Goal: Task Accomplishment & Management: Manage account settings

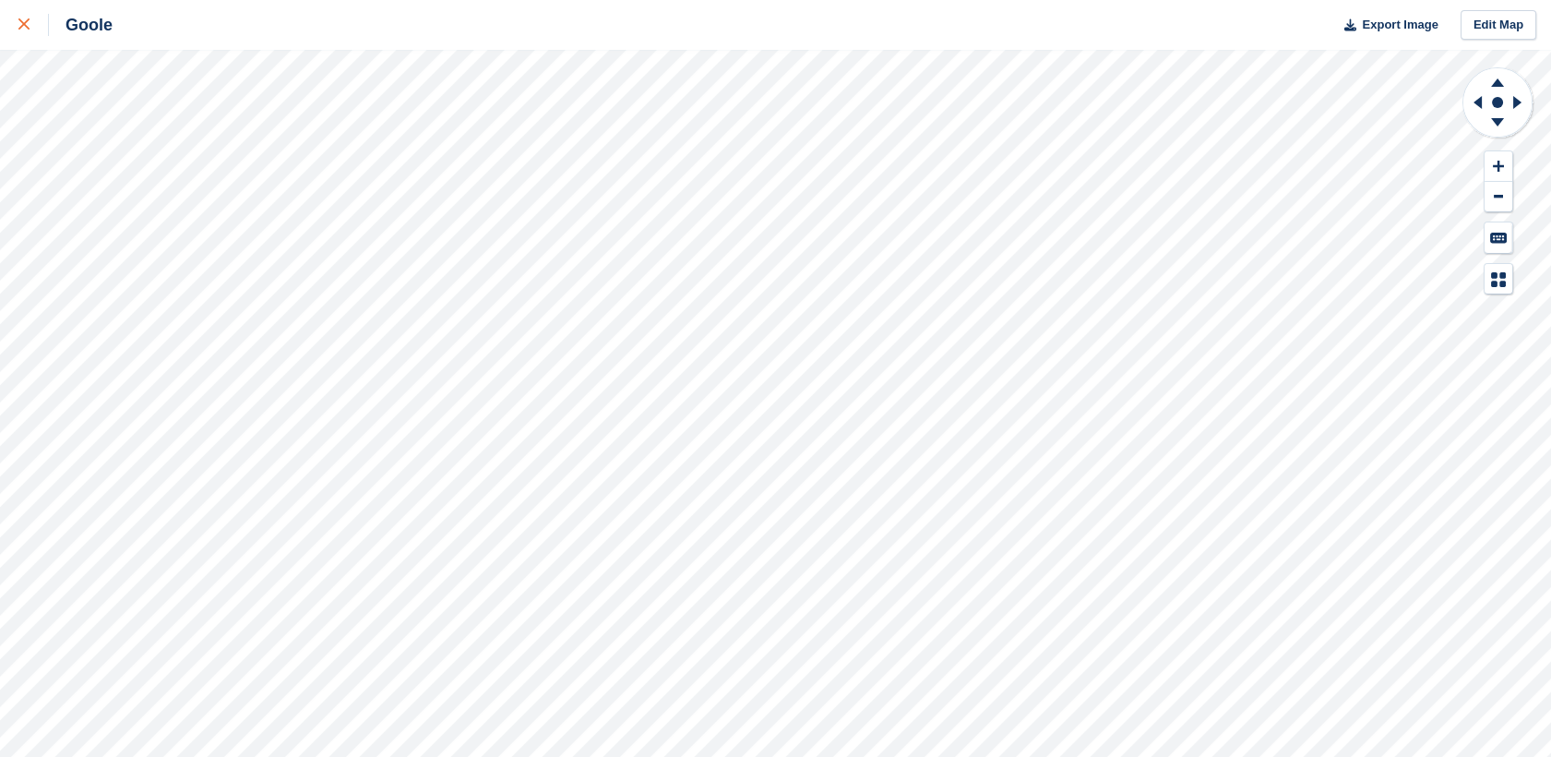
click at [18, 35] on div at bounding box center [33, 25] width 30 height 22
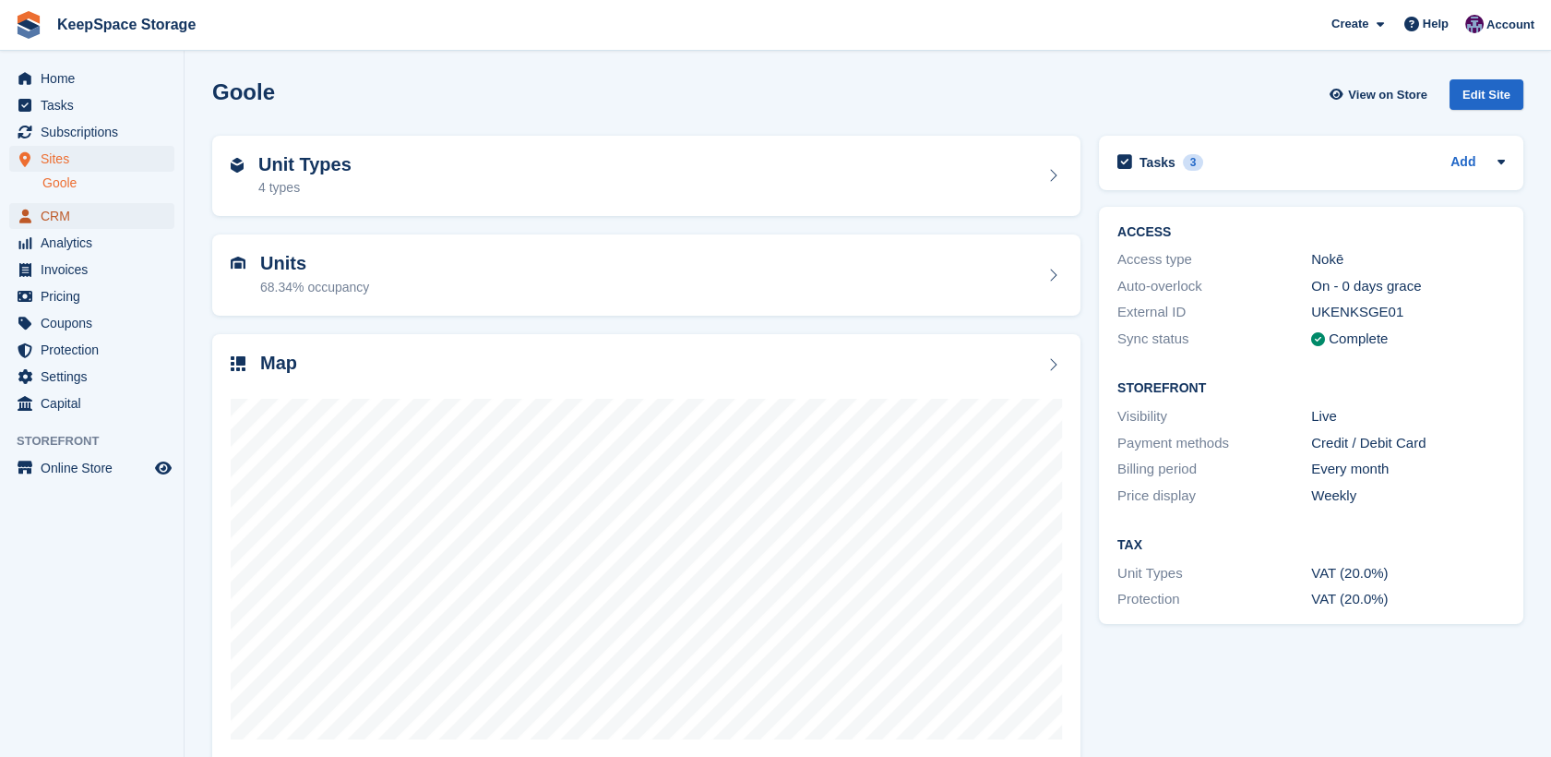
click at [62, 220] on span "CRM" at bounding box center [96, 216] width 111 height 26
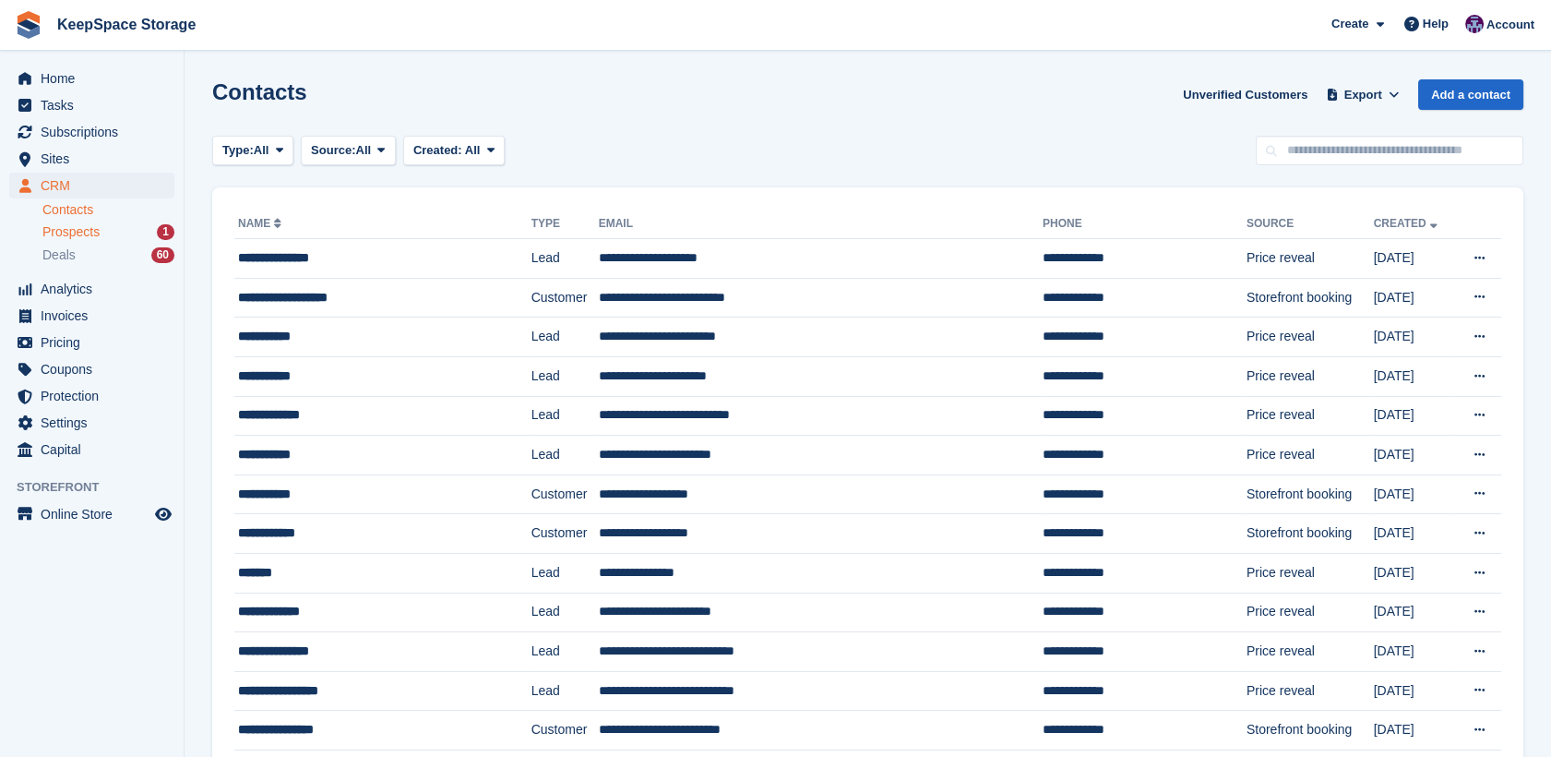
click at [71, 233] on span "Prospects" at bounding box center [70, 232] width 57 height 18
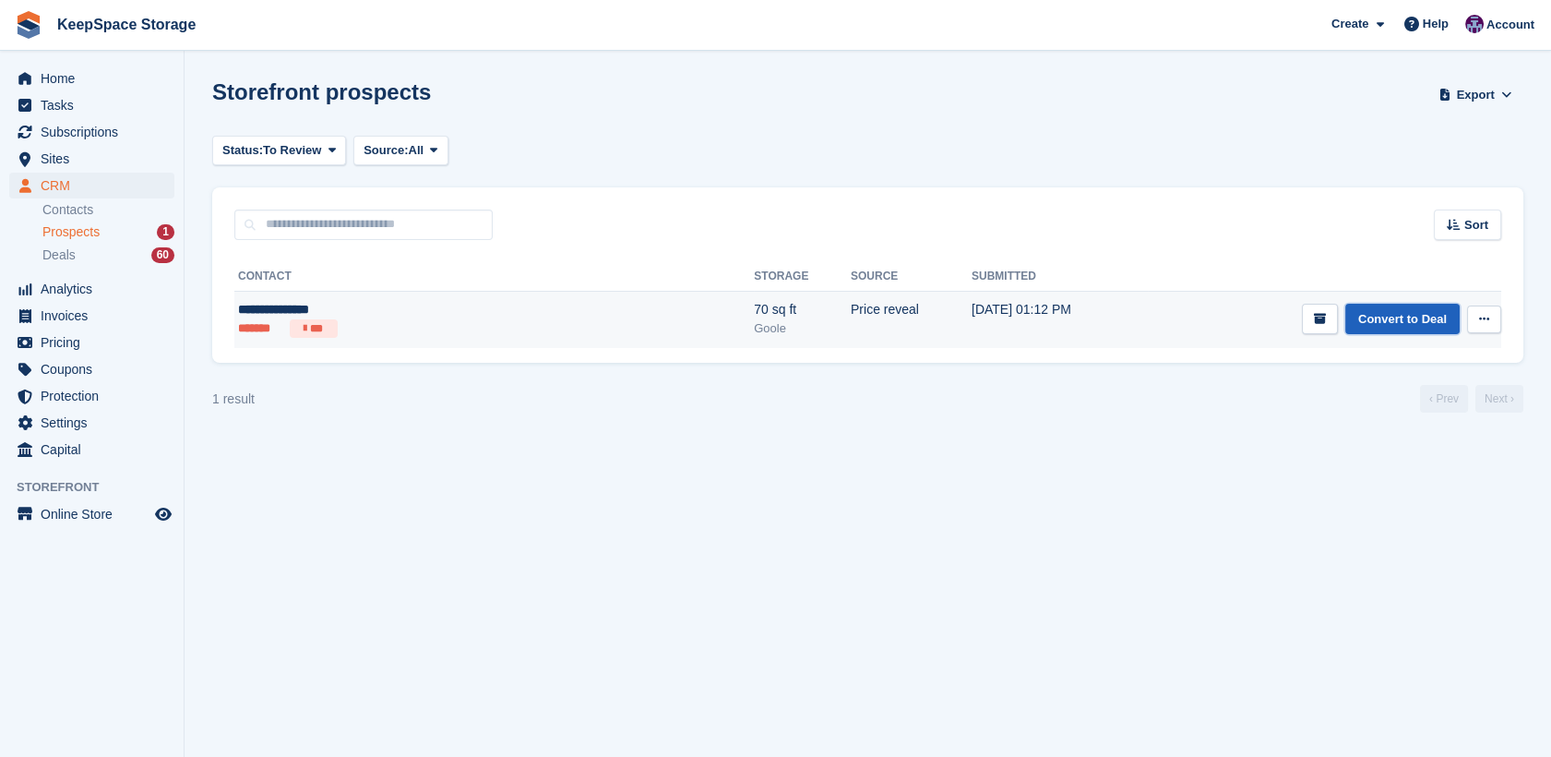
click at [1399, 306] on link "Convert to Deal" at bounding box center [1402, 319] width 114 height 30
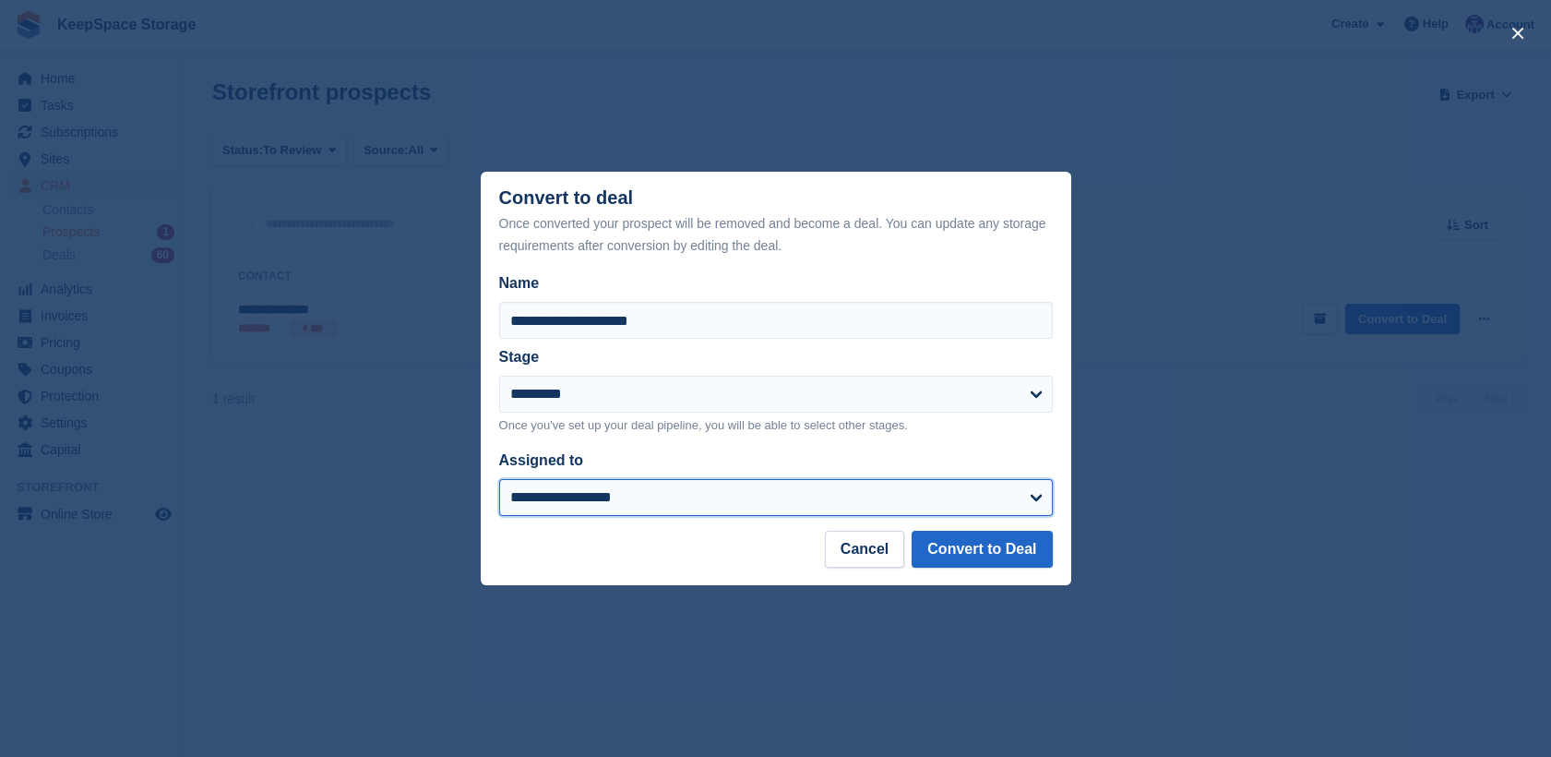
click at [864, 495] on select "**********" at bounding box center [776, 497] width 554 height 37
select select "****"
click at [499, 480] on select "**********" at bounding box center [776, 497] width 554 height 37
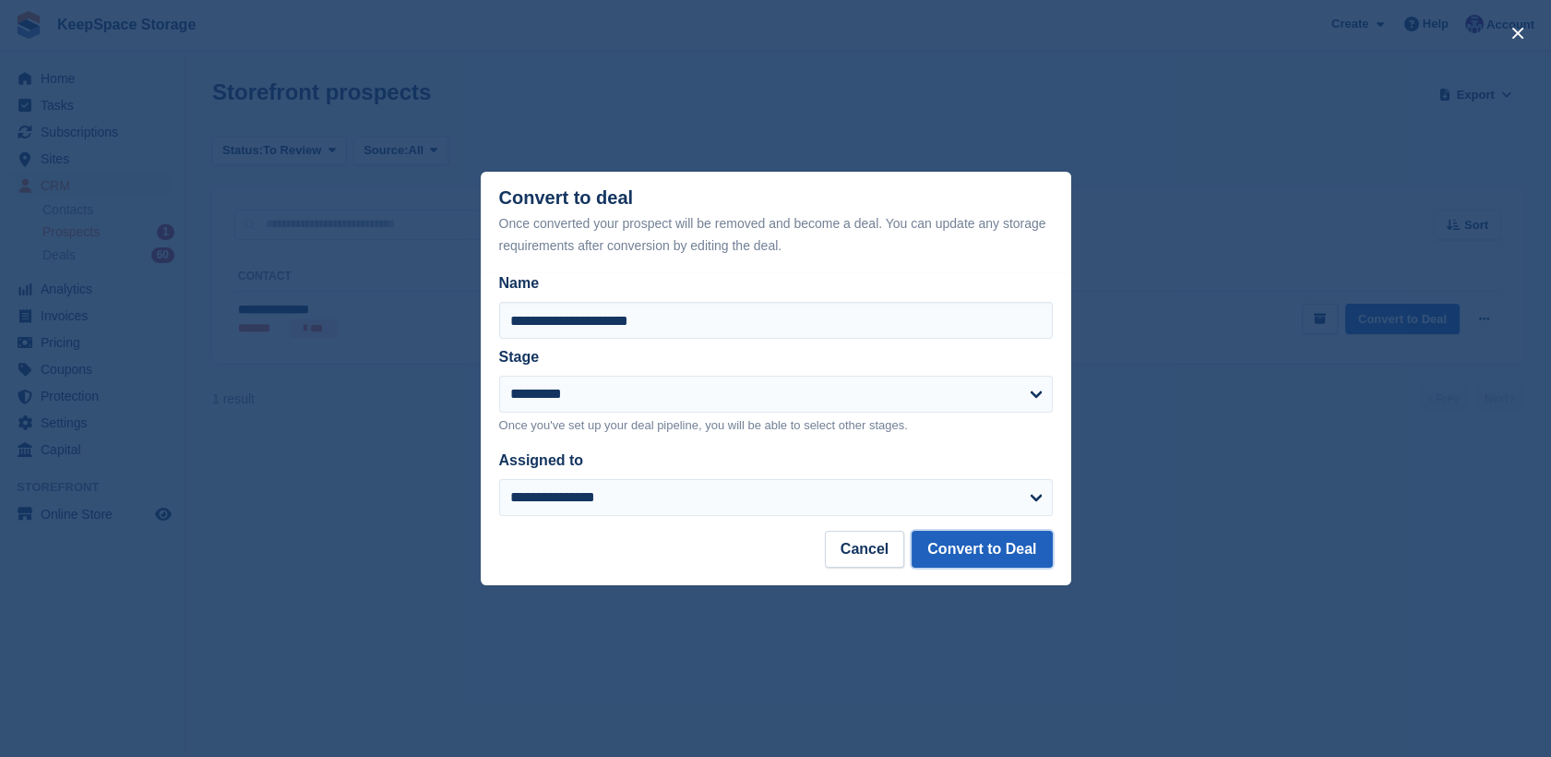
click at [1000, 556] on button "Convert to Deal" at bounding box center [982, 548] width 140 height 37
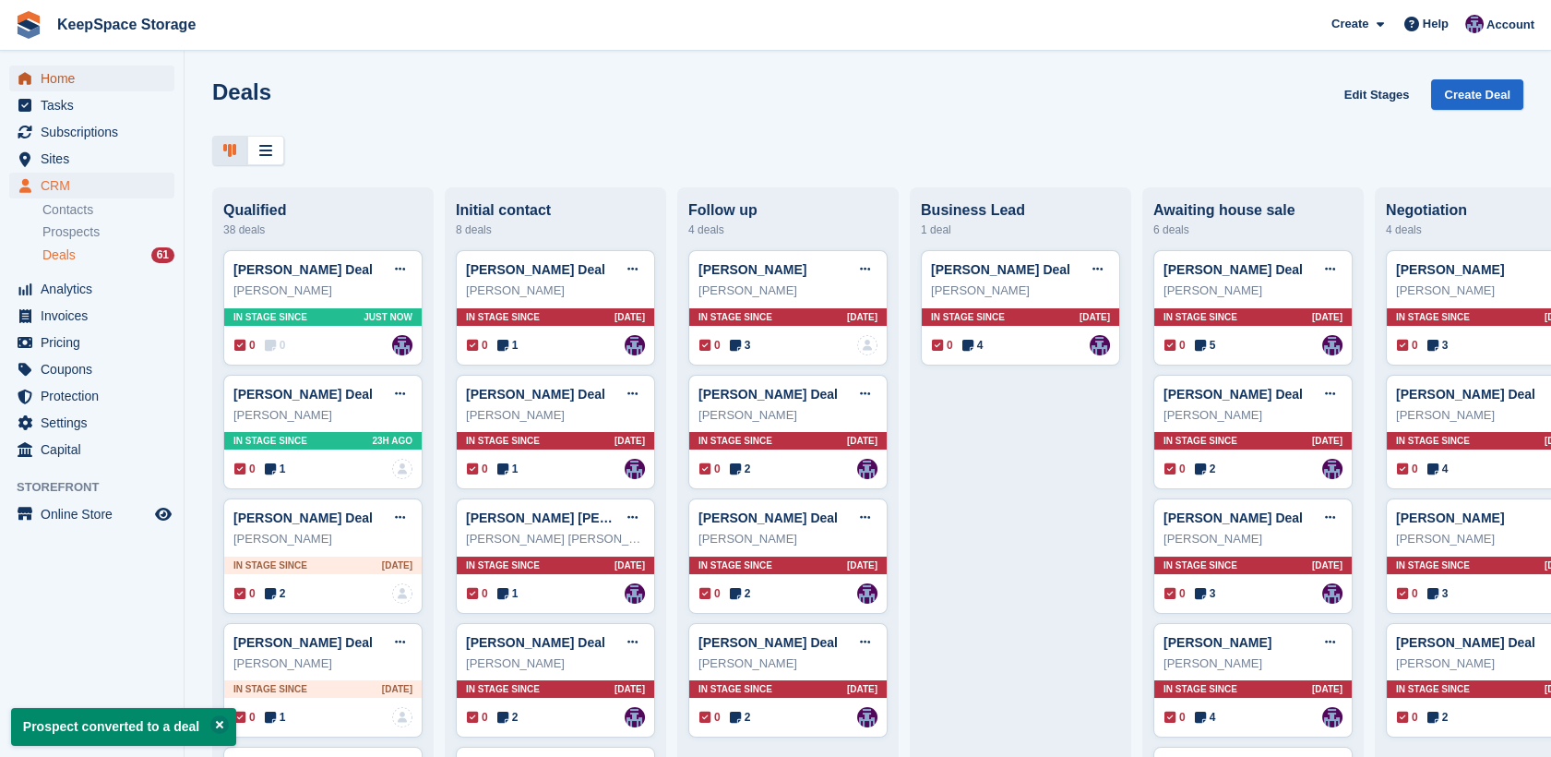
click at [69, 83] on span "Home" at bounding box center [96, 79] width 111 height 26
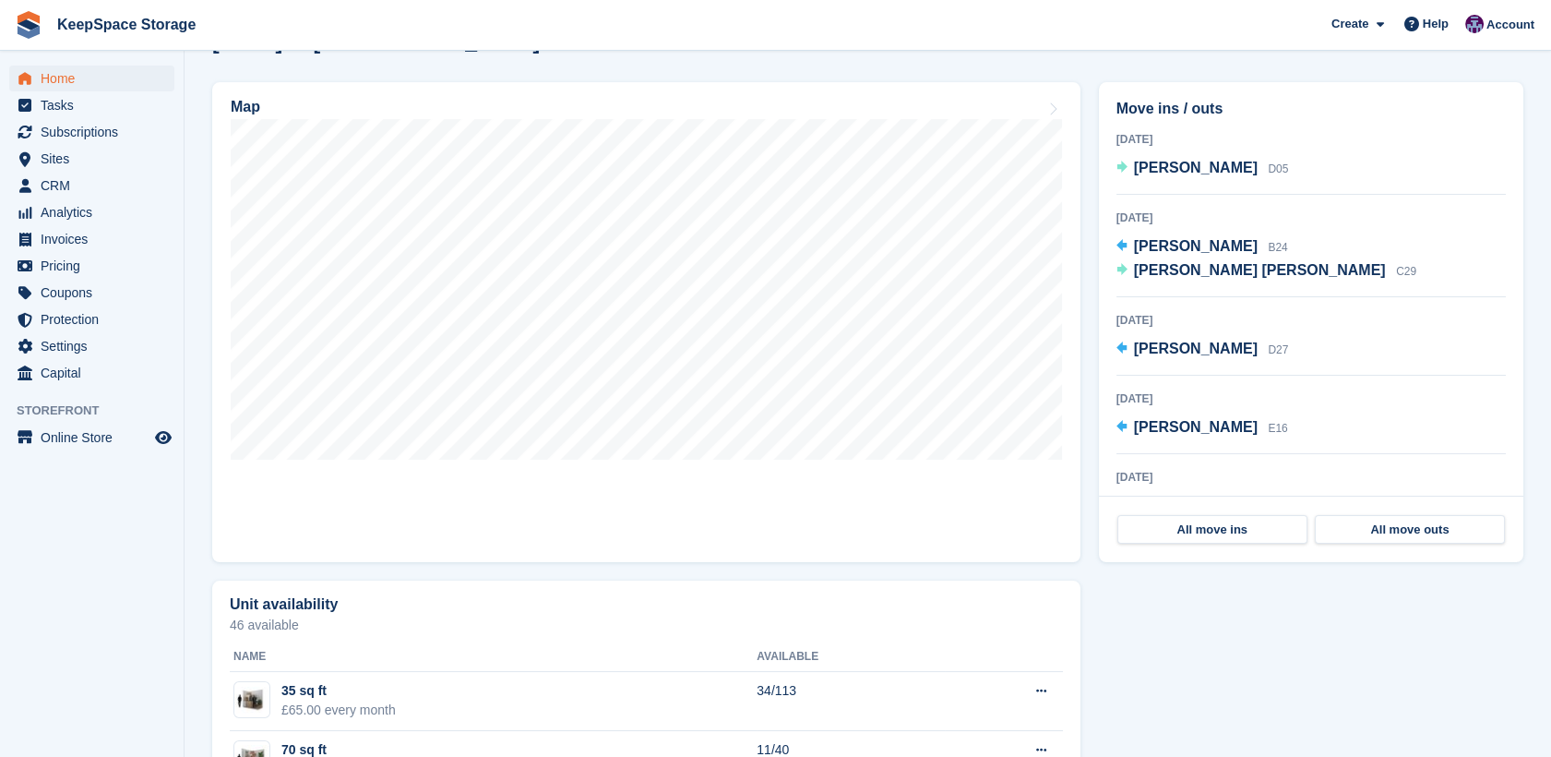
scroll to position [517, 0]
click at [1248, 278] on span "Nicola Wendy hawley" at bounding box center [1260, 272] width 252 height 16
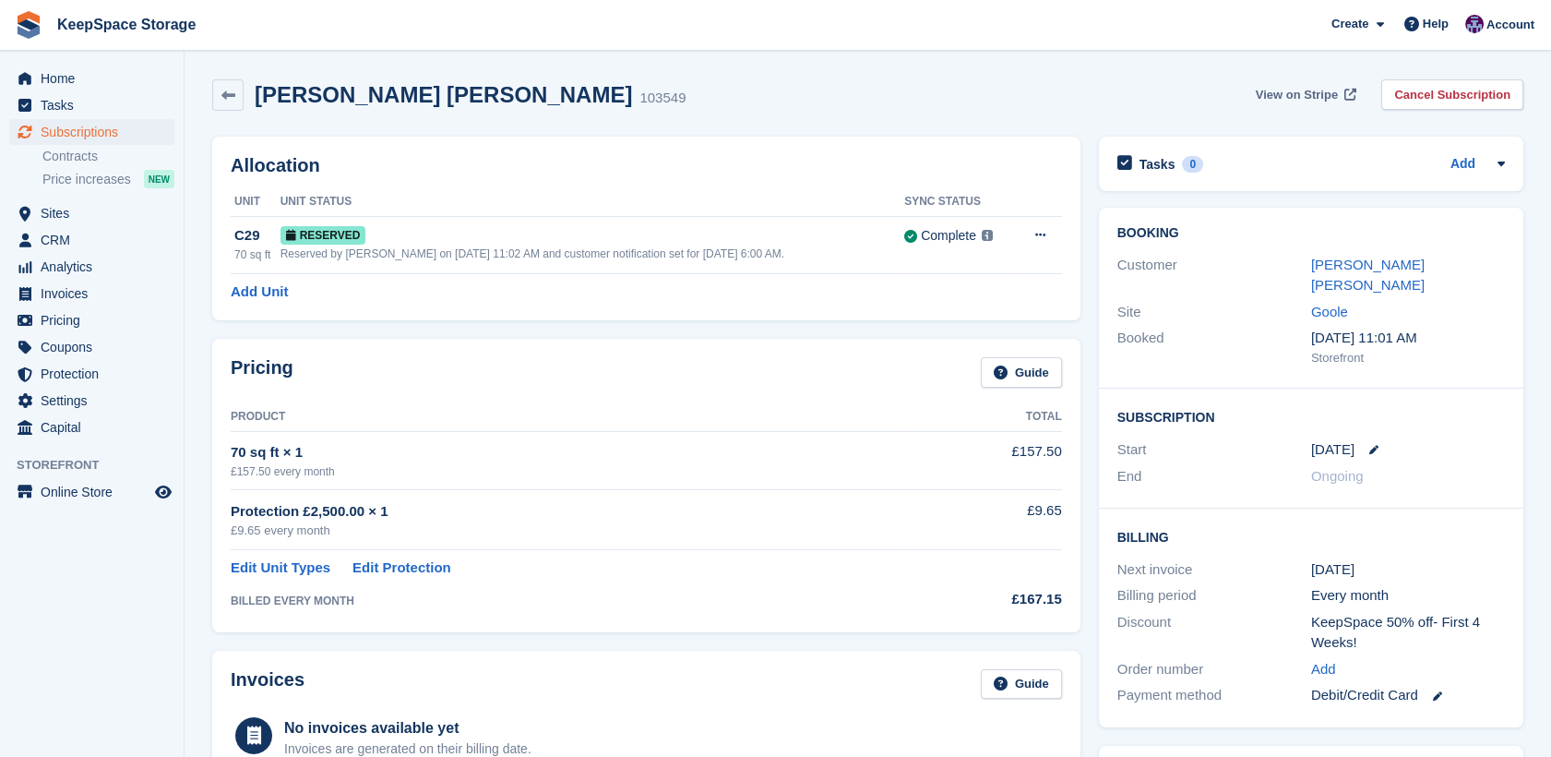
click at [1329, 84] on link "View on Stripe" at bounding box center [1304, 94] width 112 height 30
click at [442, 255] on div "Reserved by John Fletcher on 26th Aug, 11:02 AM and customer notification set f…" at bounding box center [592, 253] width 624 height 17
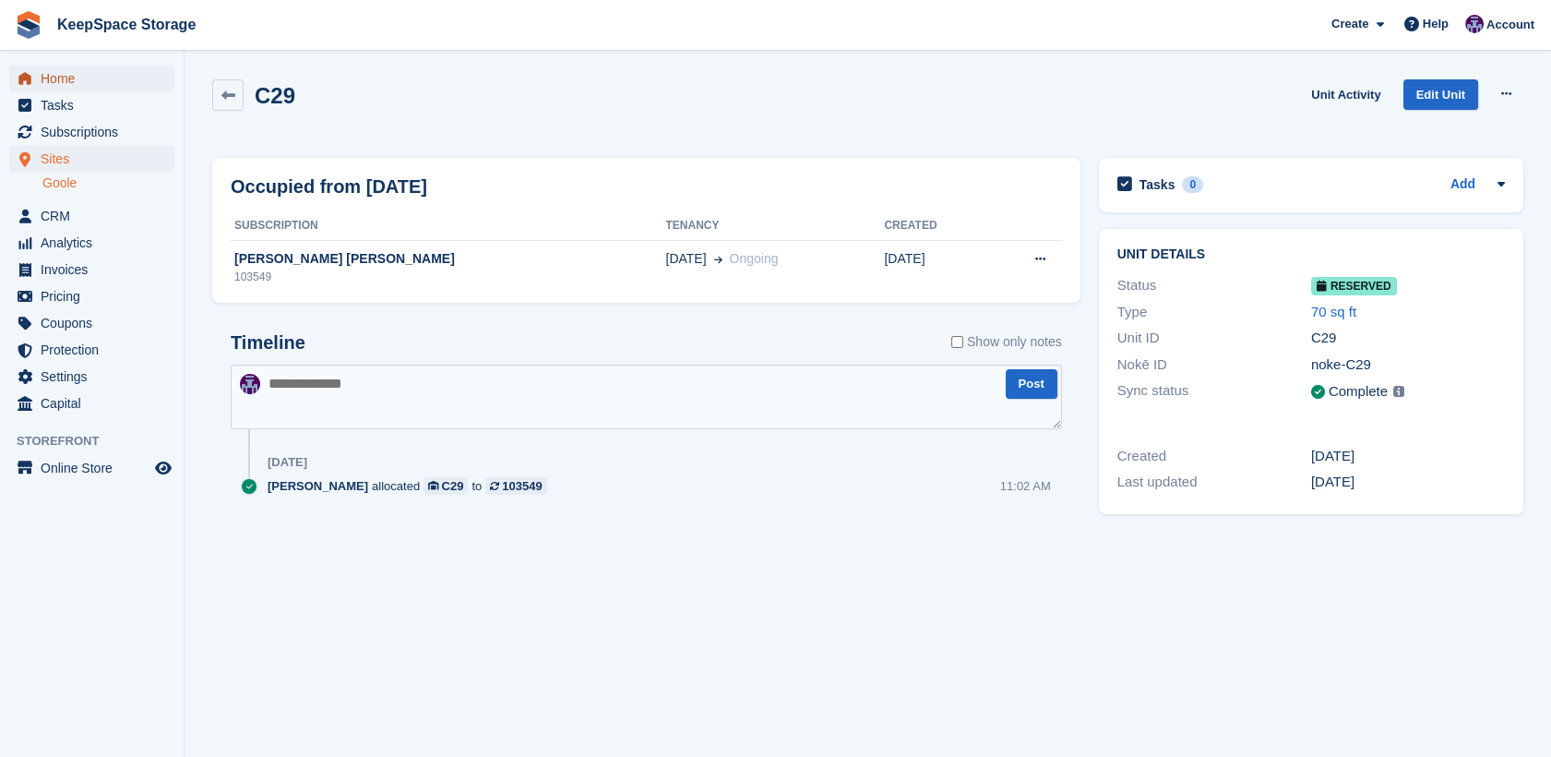
click at [89, 88] on span "Home" at bounding box center [96, 79] width 111 height 26
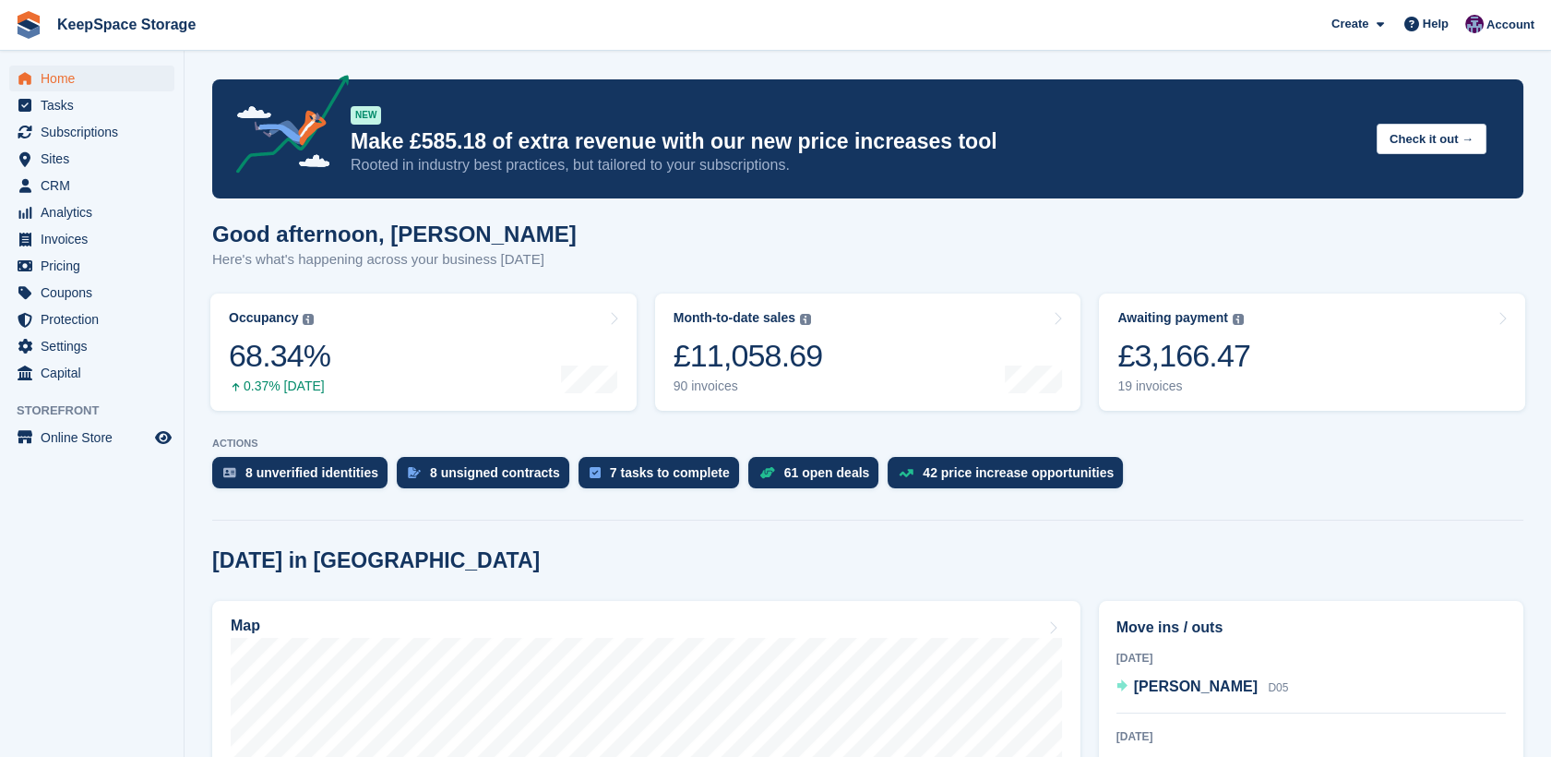
scroll to position [281, 0]
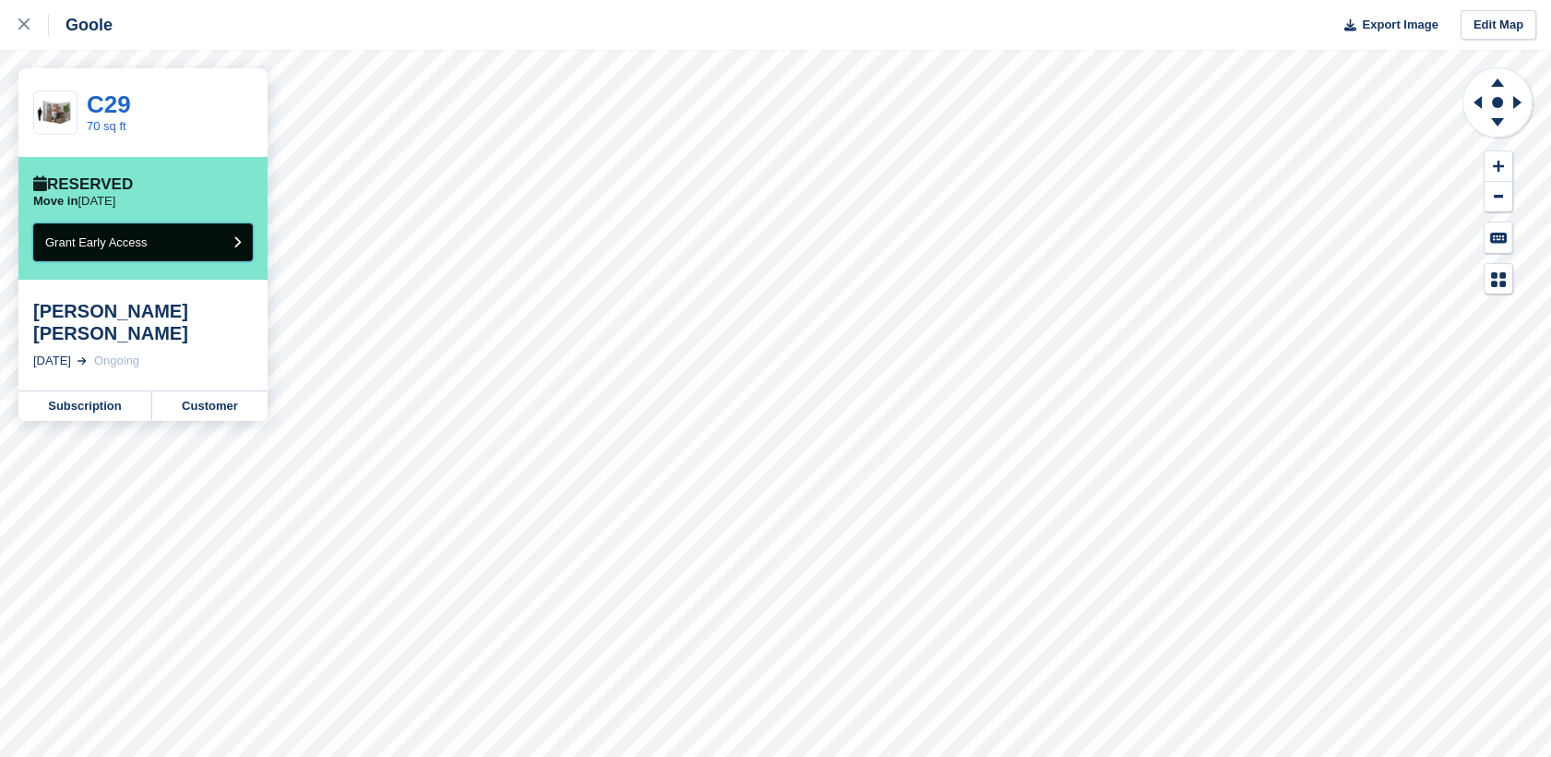
click at [134, 248] on span "Grant Early Access" at bounding box center [96, 242] width 102 height 14
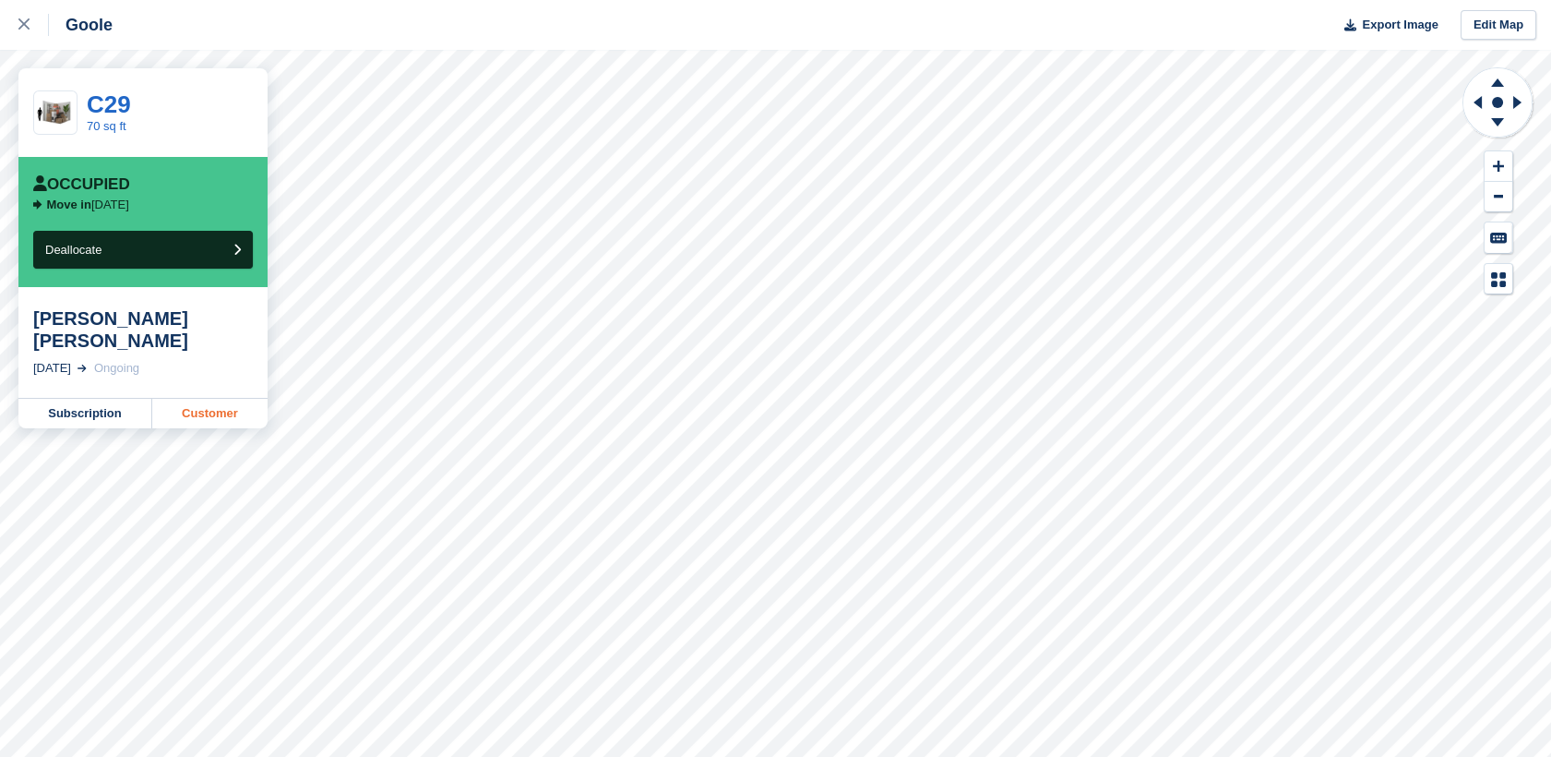
click at [197, 399] on link "Customer" at bounding box center [209, 414] width 115 height 30
click at [22, 25] on icon at bounding box center [23, 23] width 11 height 11
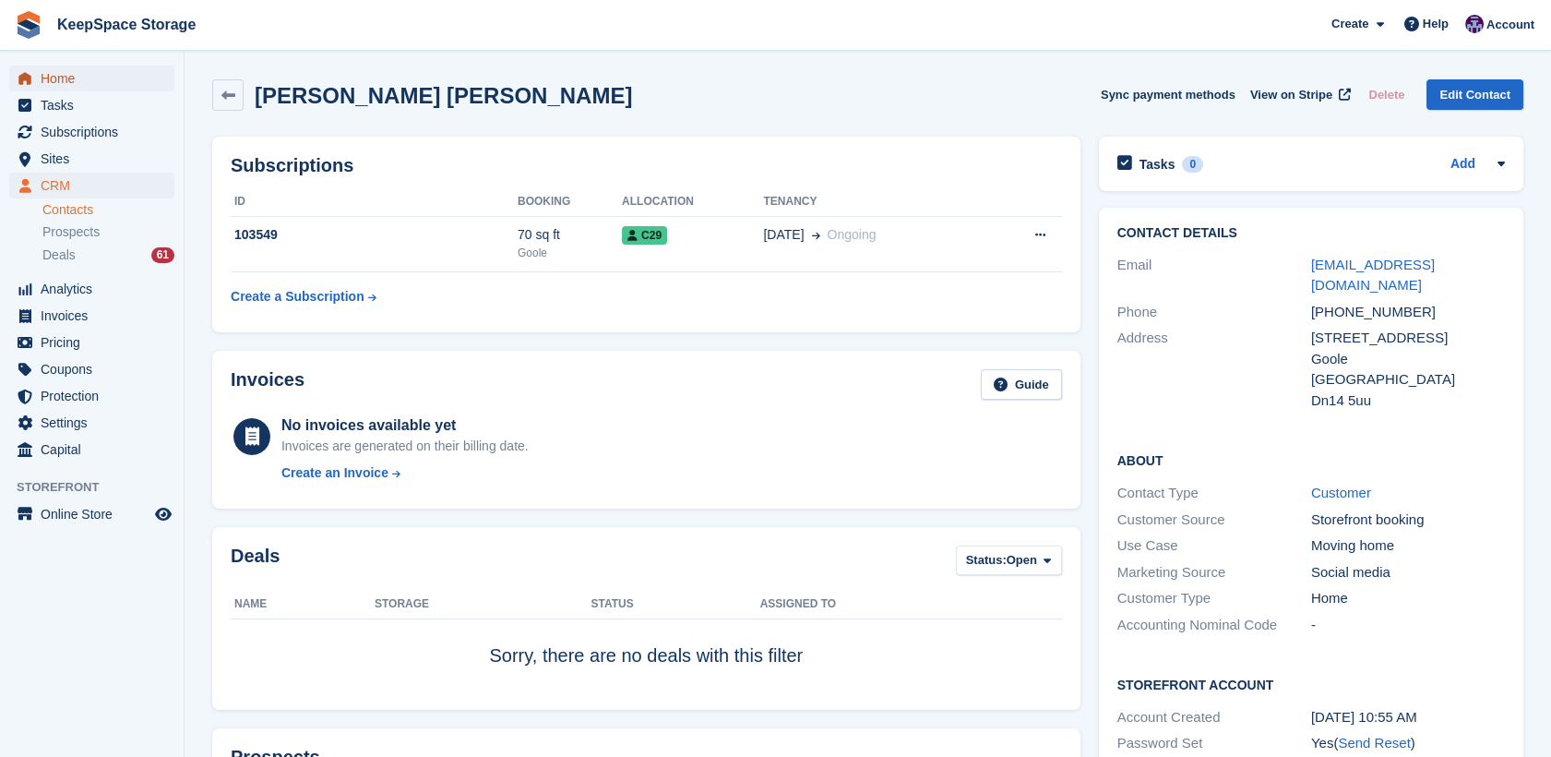
click at [57, 73] on span "Home" at bounding box center [96, 79] width 111 height 26
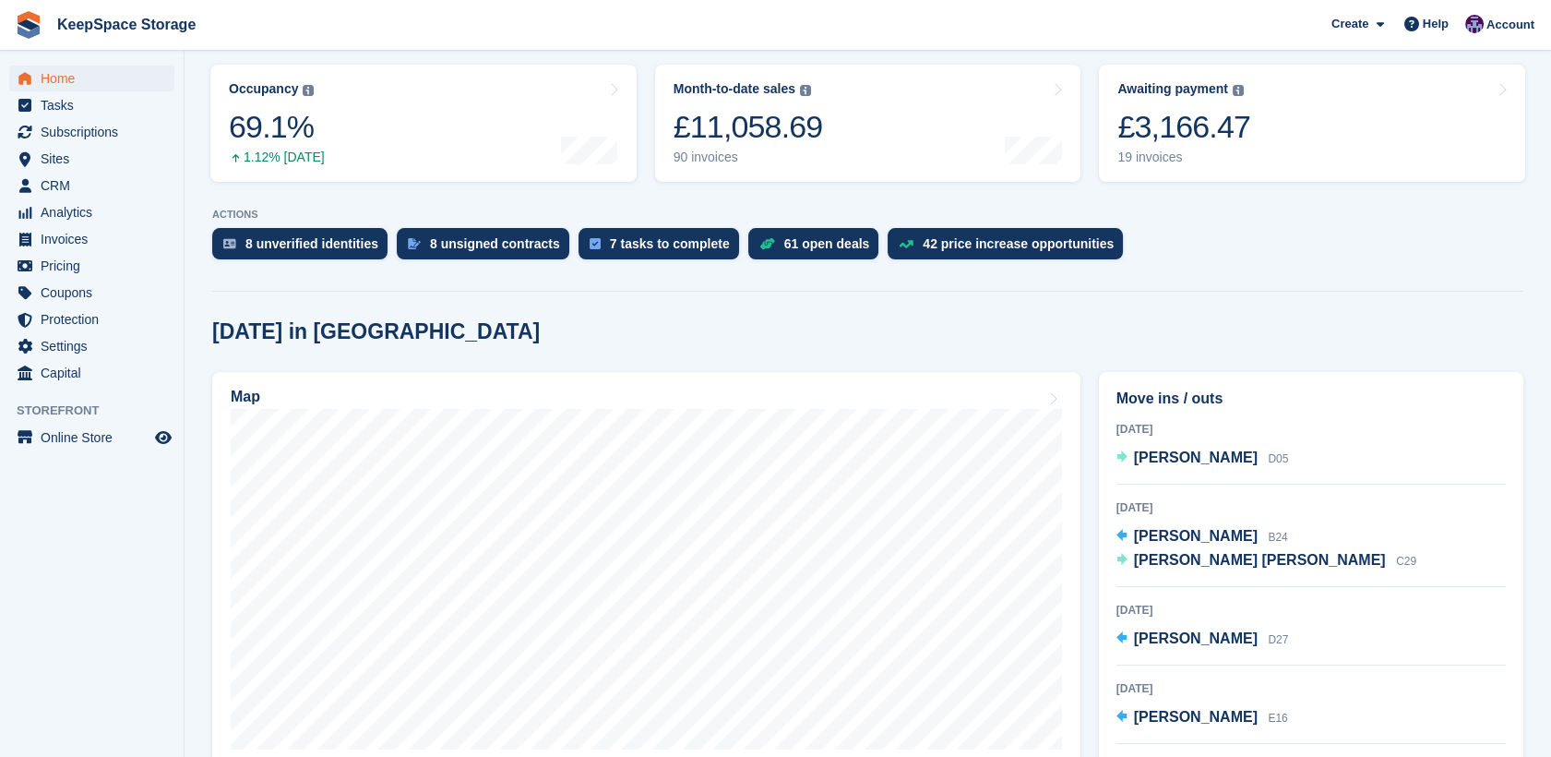
scroll to position [238, 0]
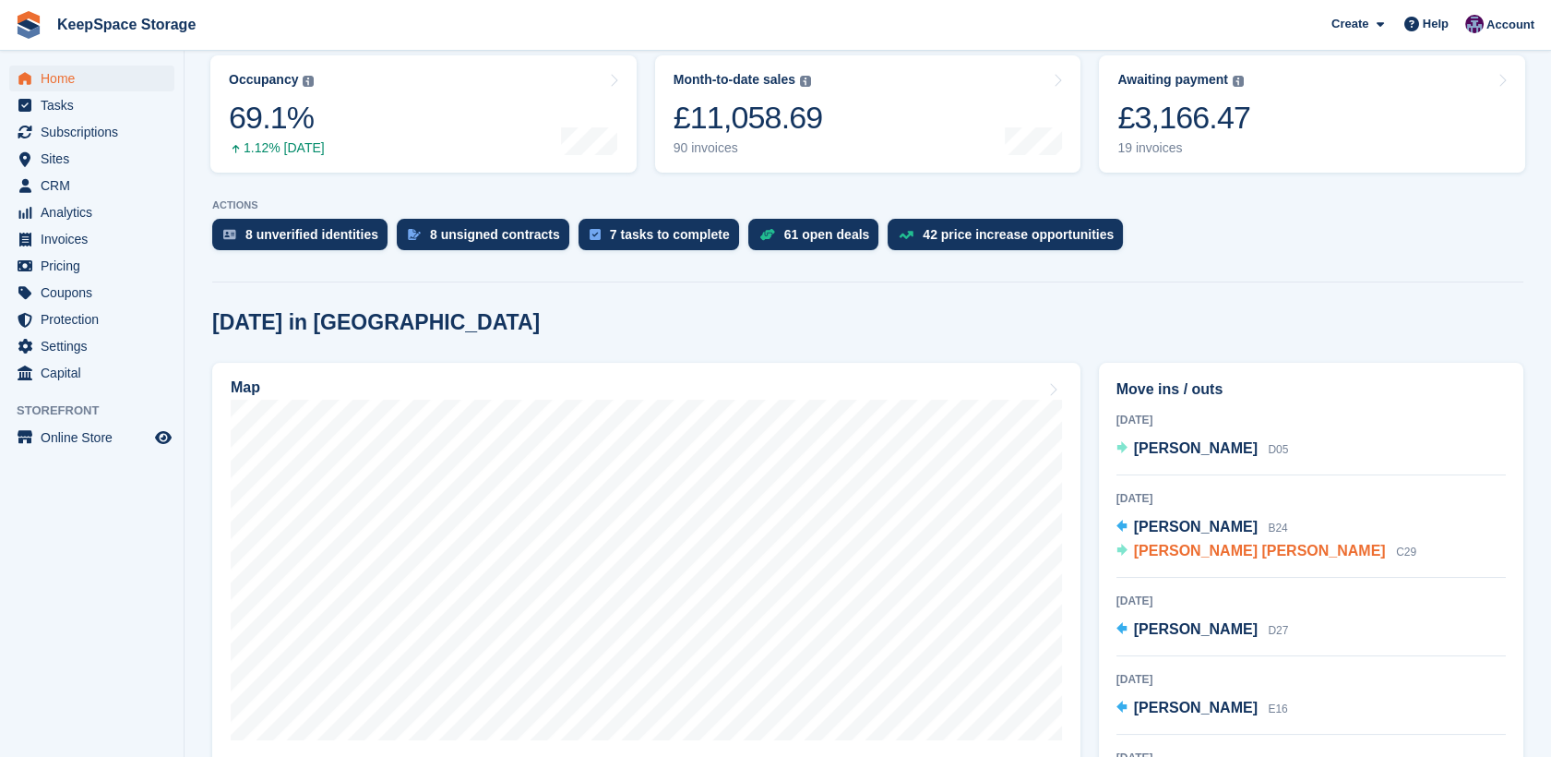
click at [1158, 552] on span "[PERSON_NAME] [PERSON_NAME]" at bounding box center [1260, 550] width 252 height 16
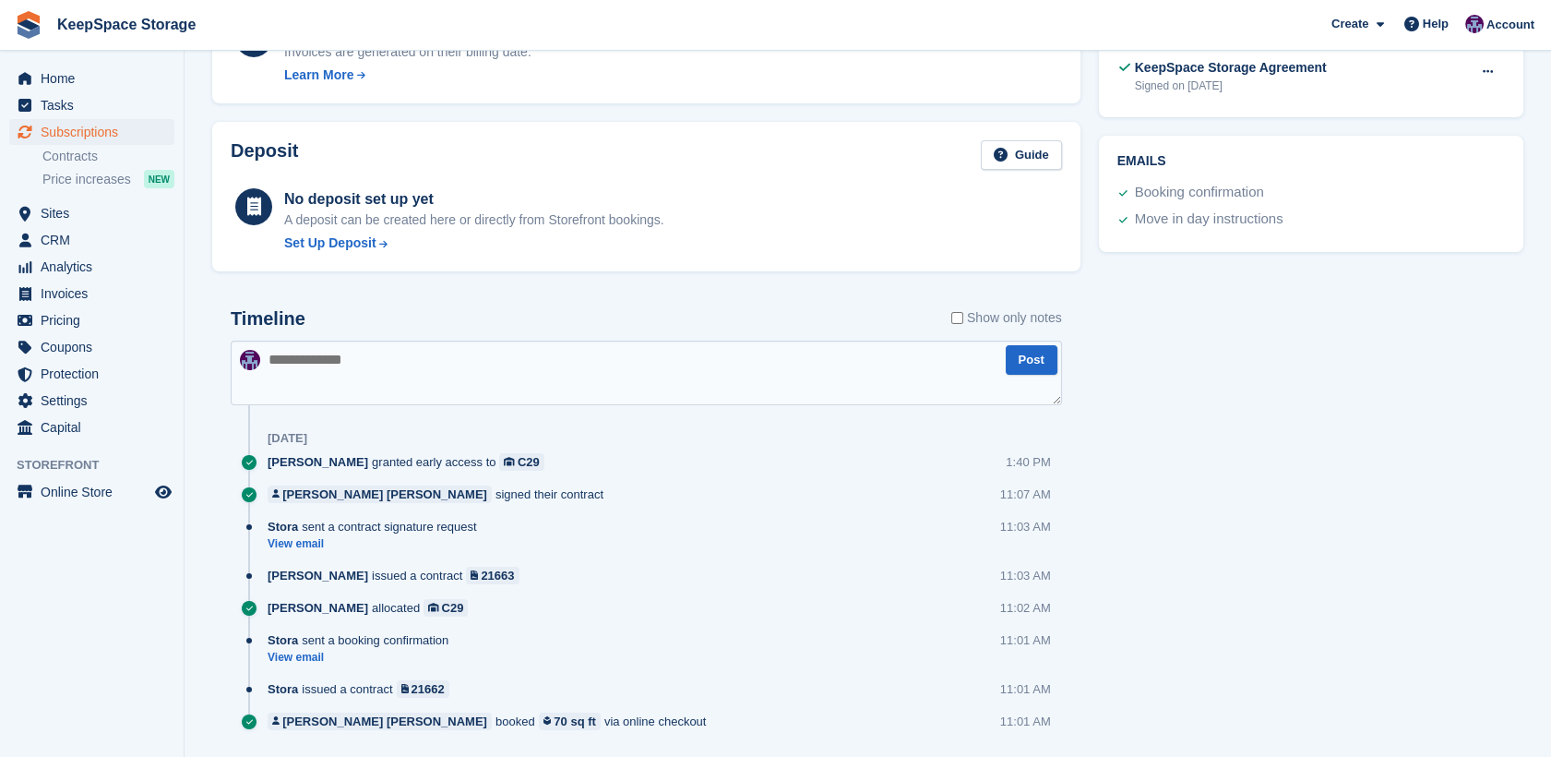
scroll to position [847, 0]
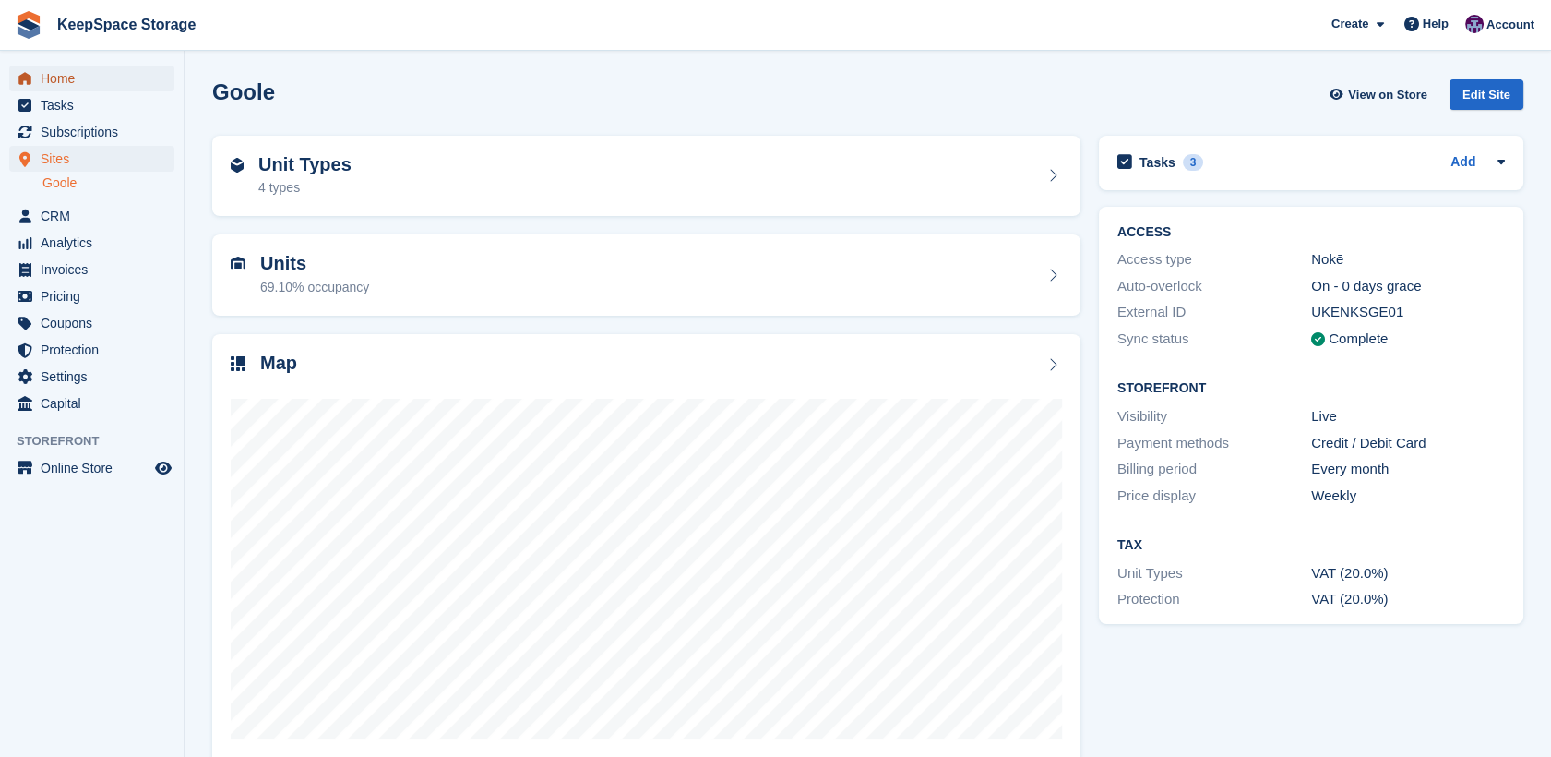
click at [65, 75] on span "Home" at bounding box center [96, 79] width 111 height 26
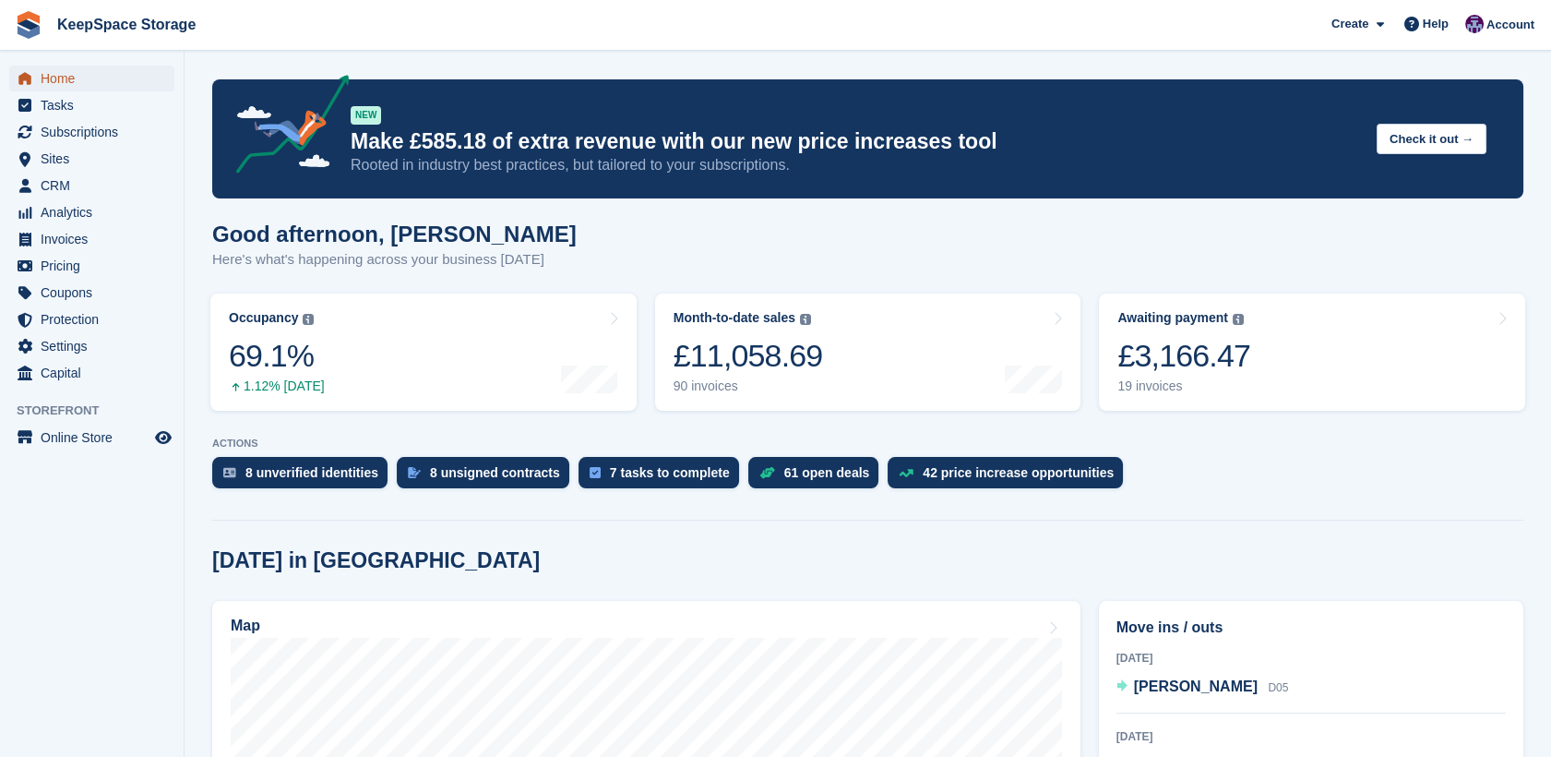
click at [74, 88] on span "Home" at bounding box center [96, 79] width 111 height 26
click at [46, 184] on span "CRM" at bounding box center [96, 186] width 111 height 26
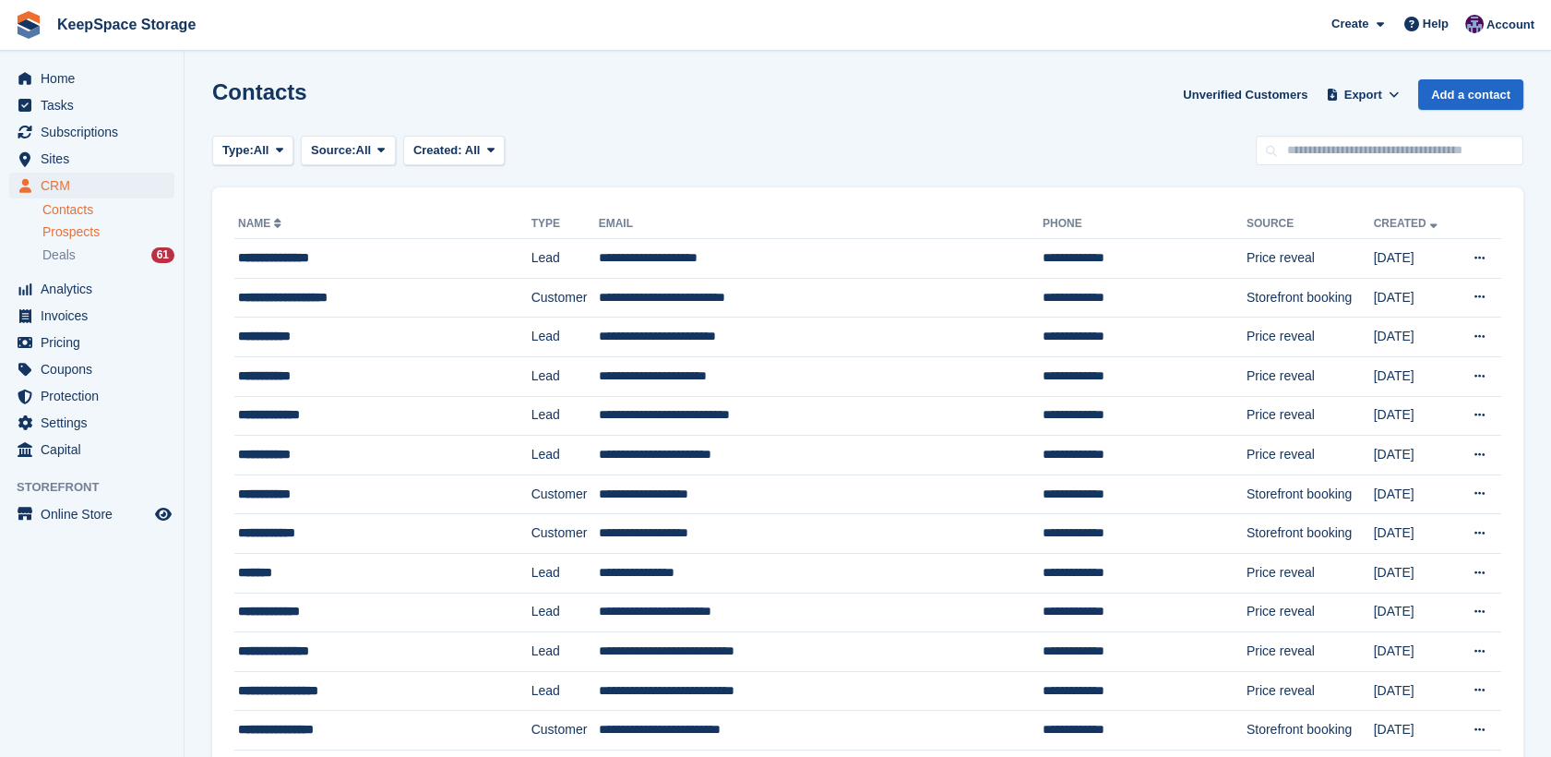
click at [67, 226] on span "Prospects" at bounding box center [70, 232] width 57 height 18
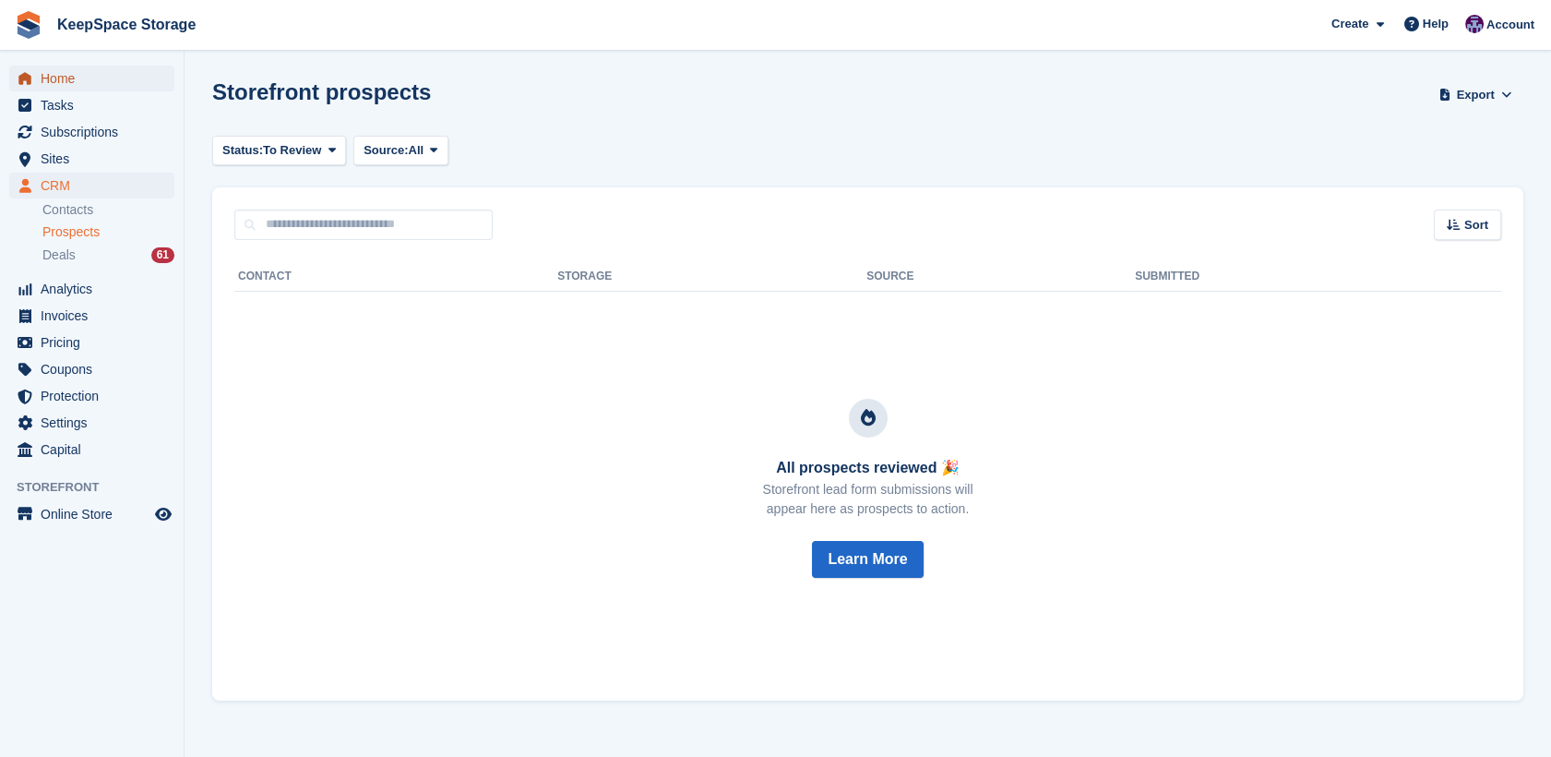
click at [110, 77] on span "Home" at bounding box center [96, 79] width 111 height 26
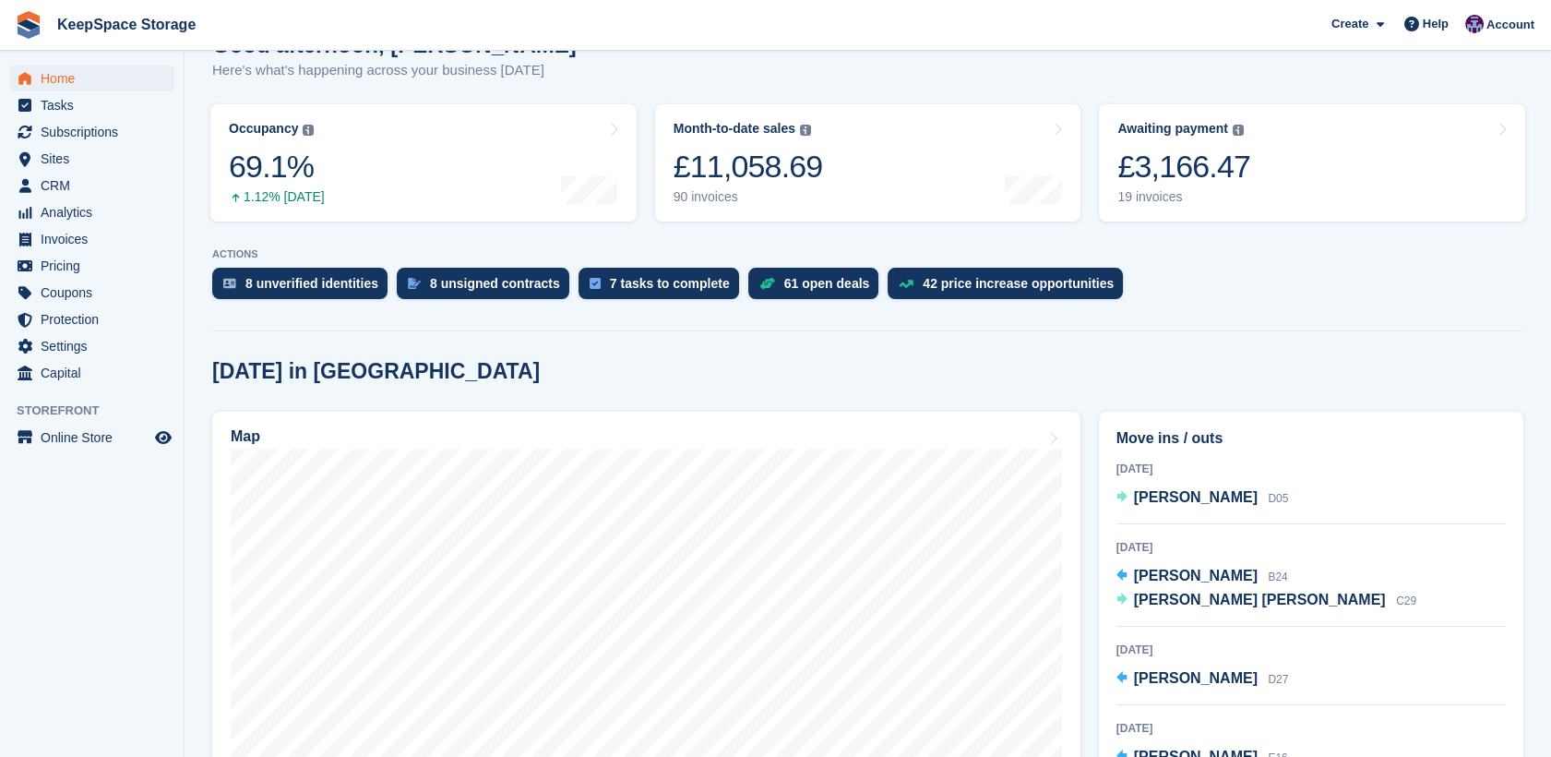
scroll to position [246, 0]
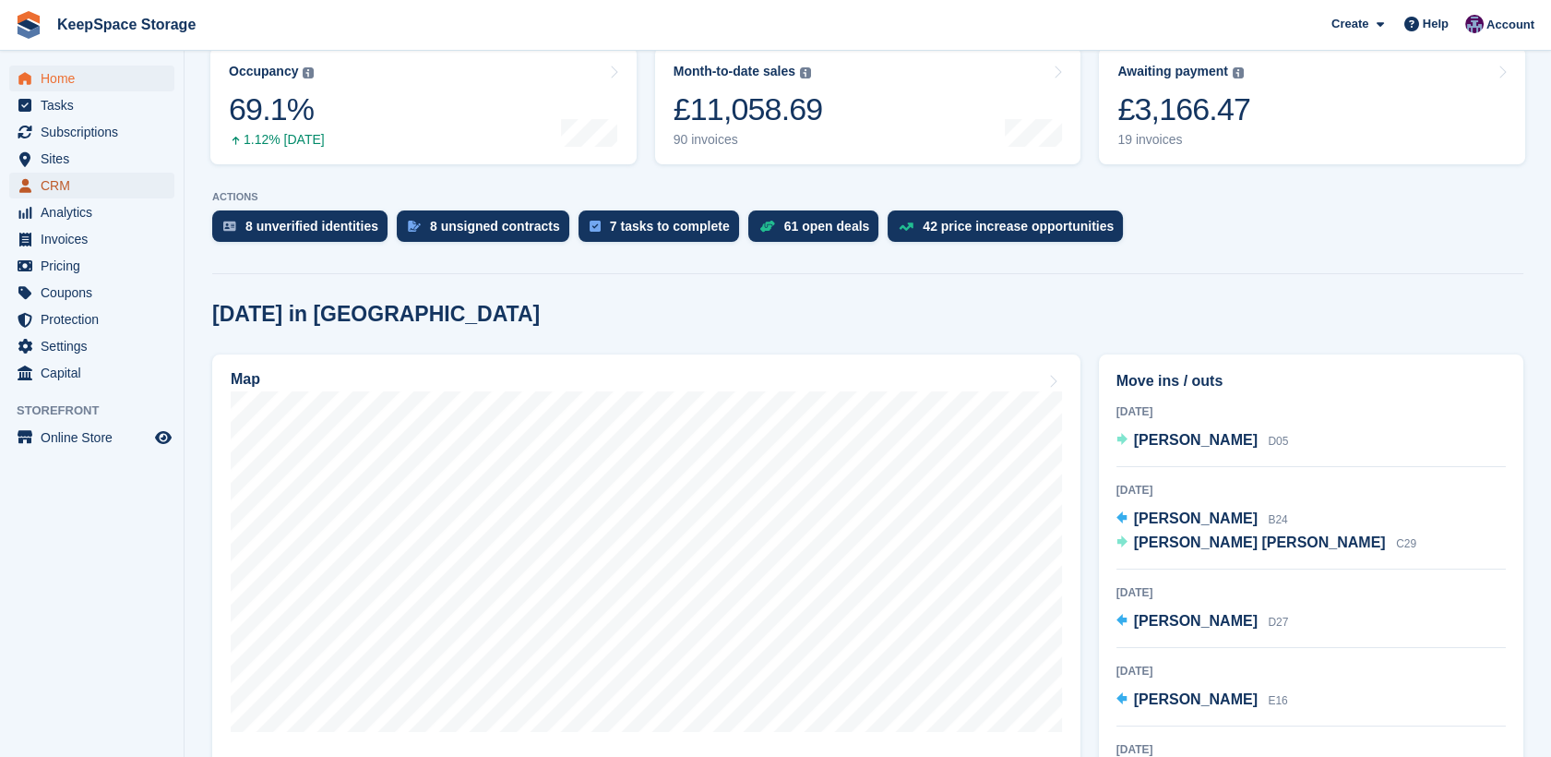
click at [47, 182] on span "CRM" at bounding box center [96, 186] width 111 height 26
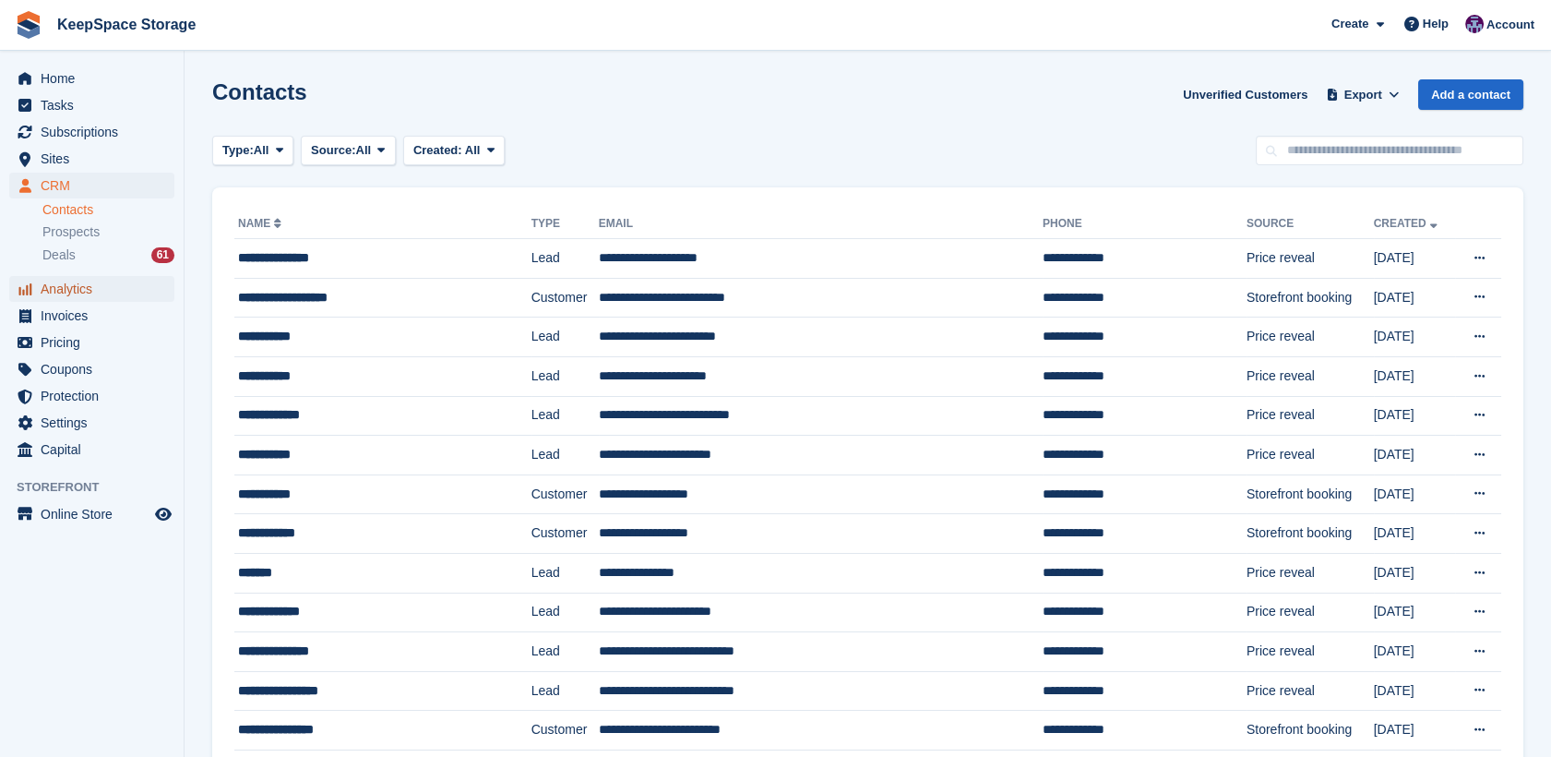
click at [76, 301] on span "Analytics" at bounding box center [96, 289] width 111 height 26
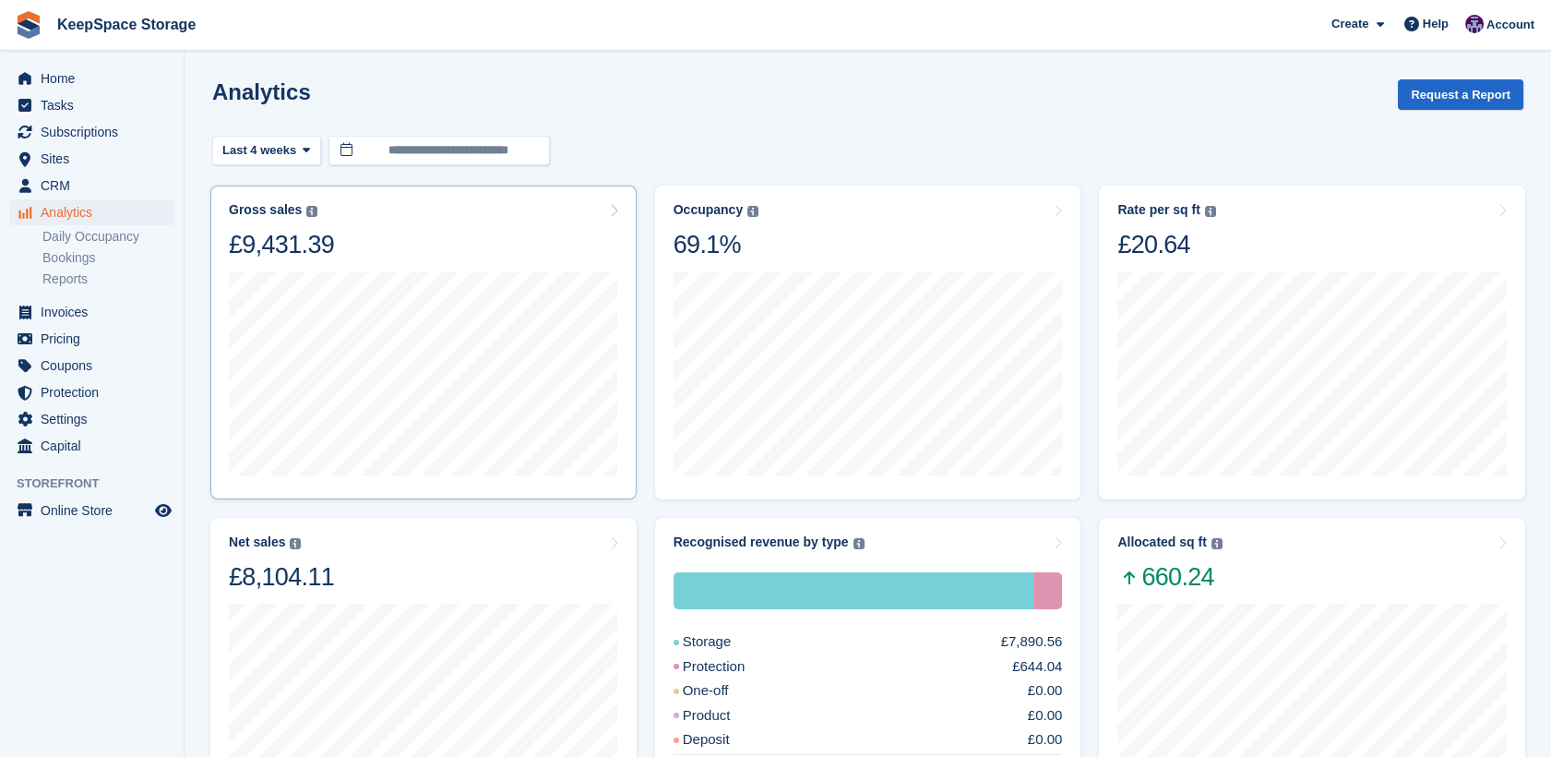
click at [553, 253] on div "Gross sales The sum of all finalised invoices, after discount and including tax…" at bounding box center [423, 231] width 389 height 58
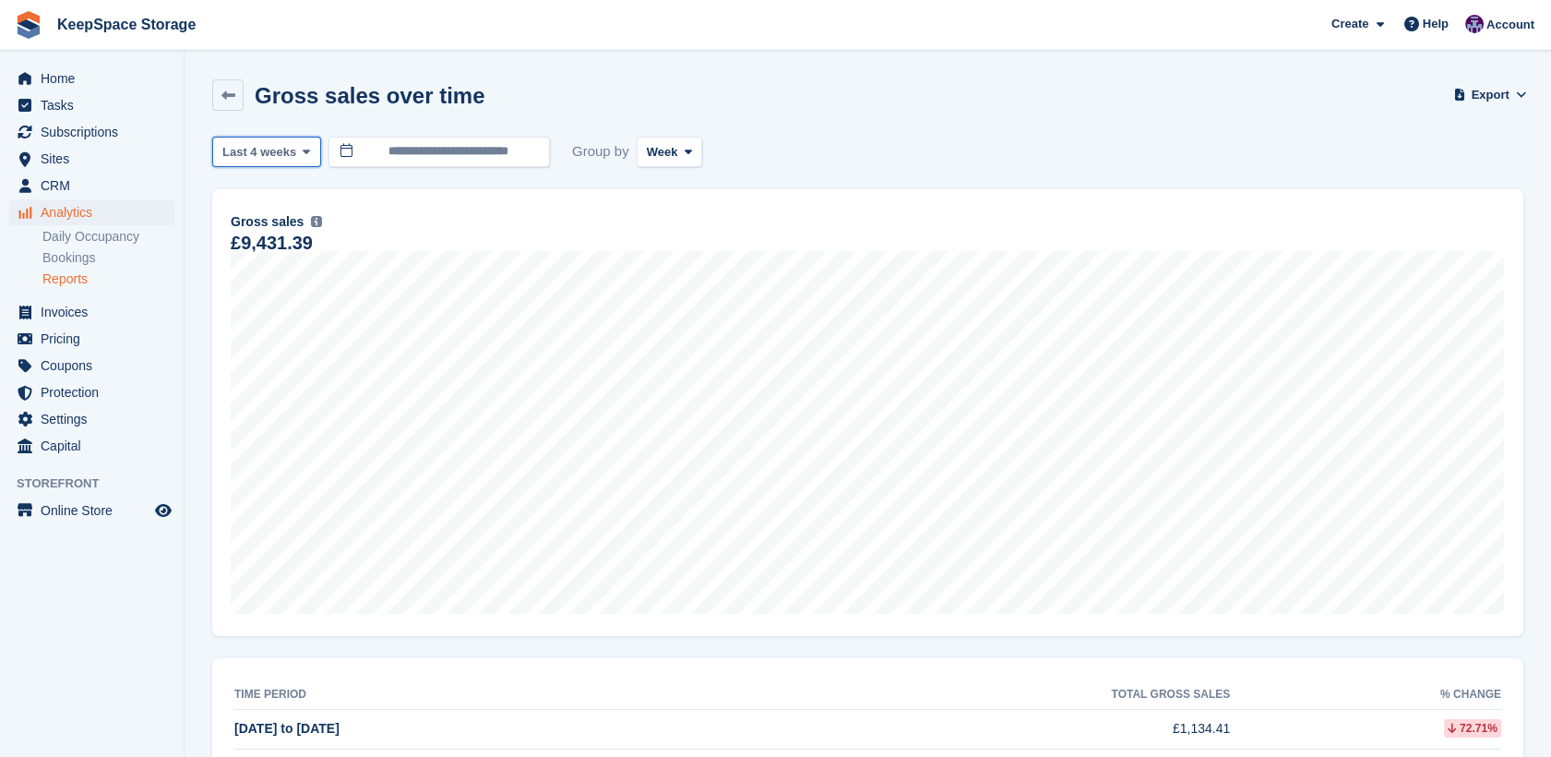
click at [284, 159] on span "Last 4 weeks" at bounding box center [259, 152] width 74 height 18
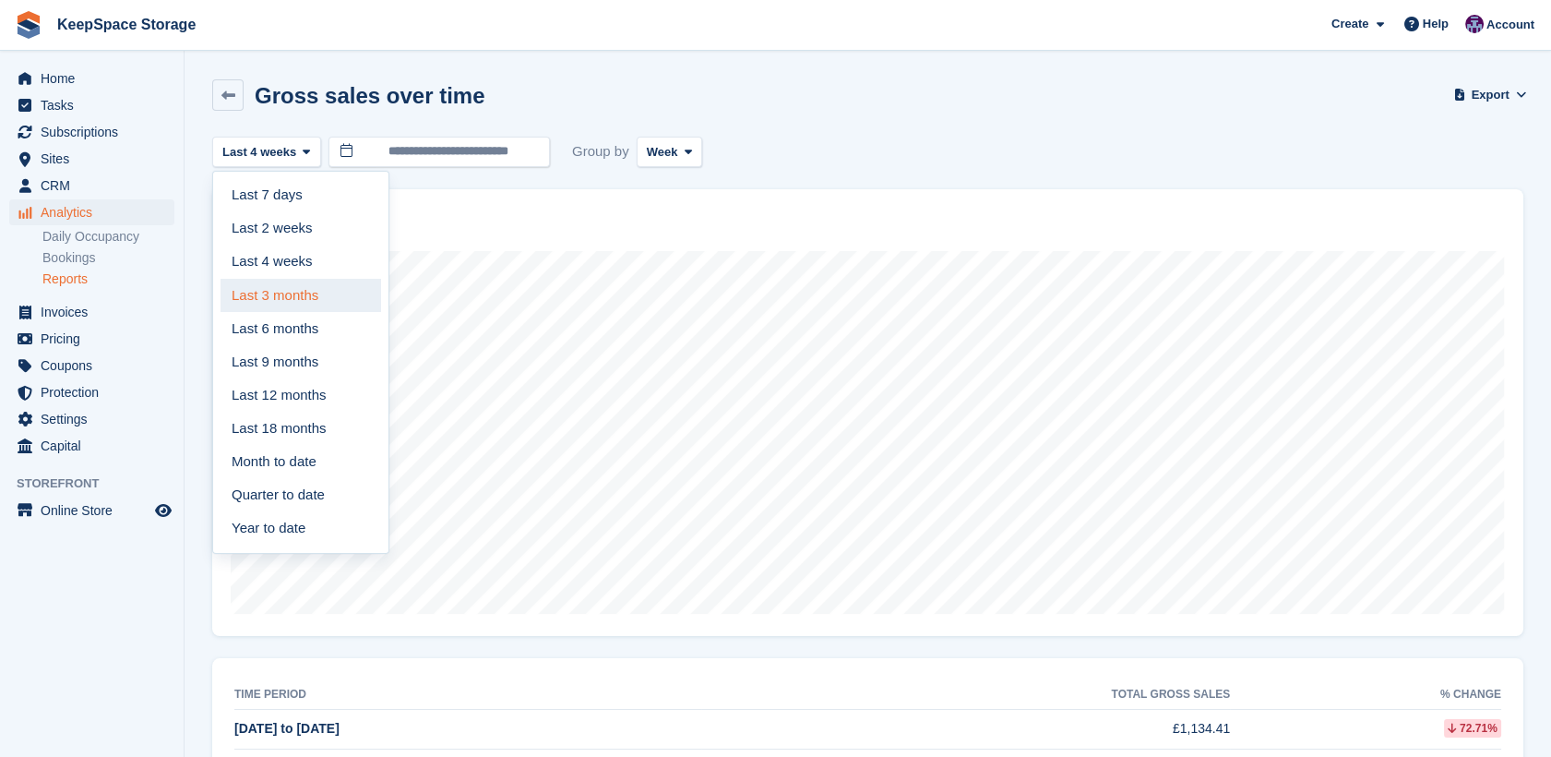
click at [280, 304] on link "Last 3 months" at bounding box center [300, 295] width 161 height 33
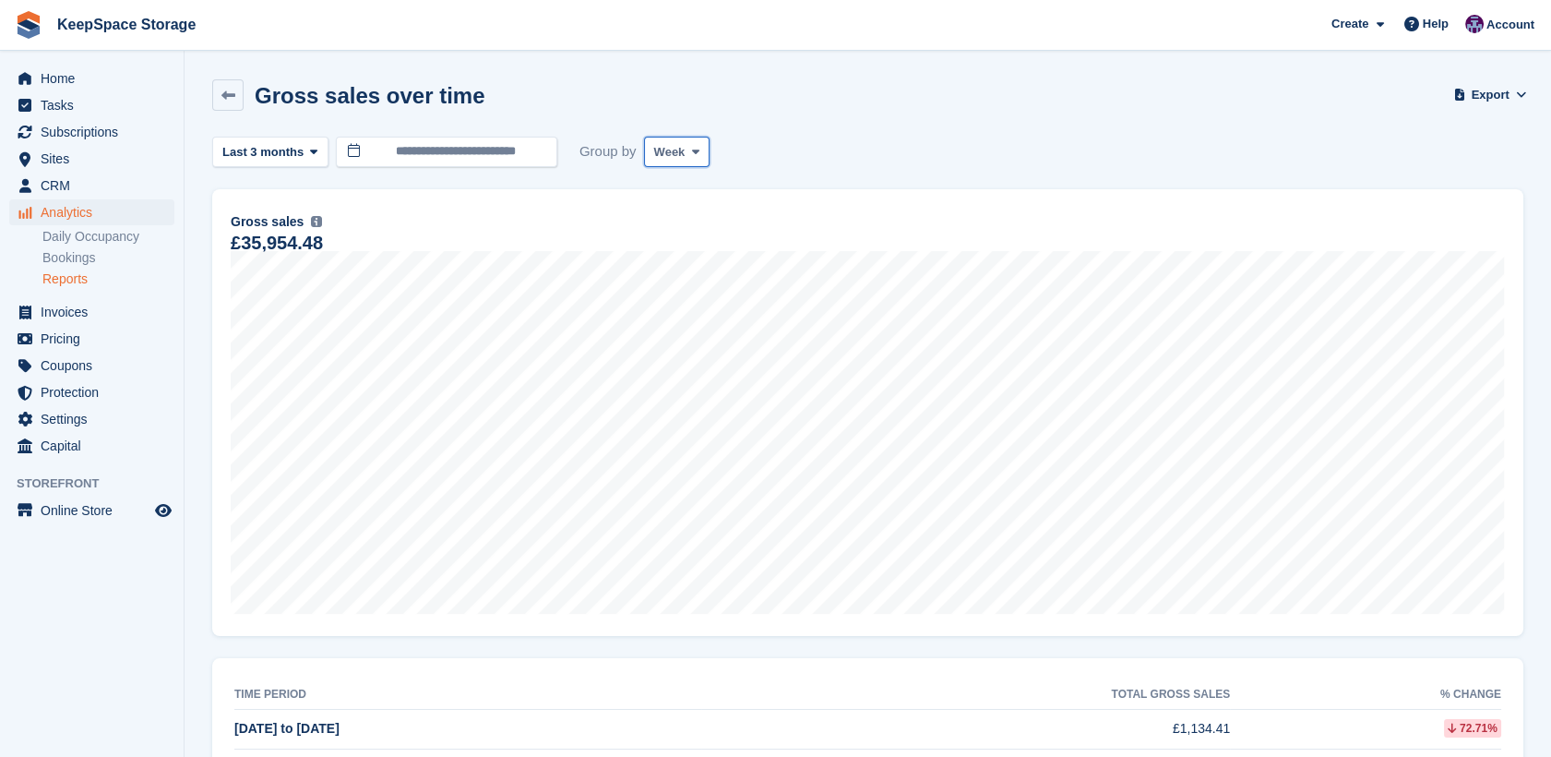
click at [688, 151] on span at bounding box center [695, 151] width 15 height 15
click at [683, 258] on link "Month" at bounding box center [732, 261] width 161 height 33
click at [310, 146] on icon at bounding box center [313, 152] width 7 height 12
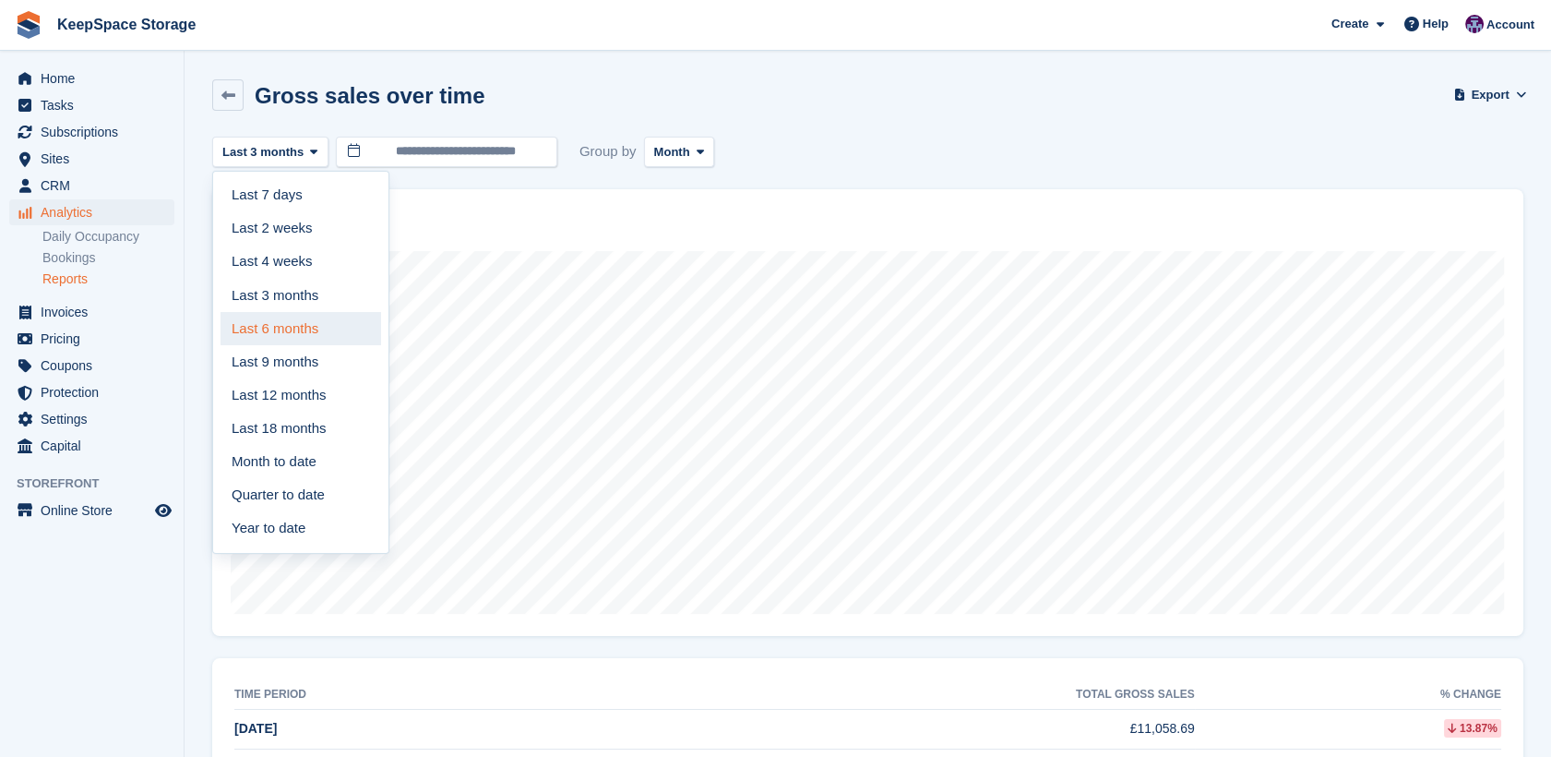
click at [300, 333] on link "Last 6 months" at bounding box center [300, 328] width 161 height 33
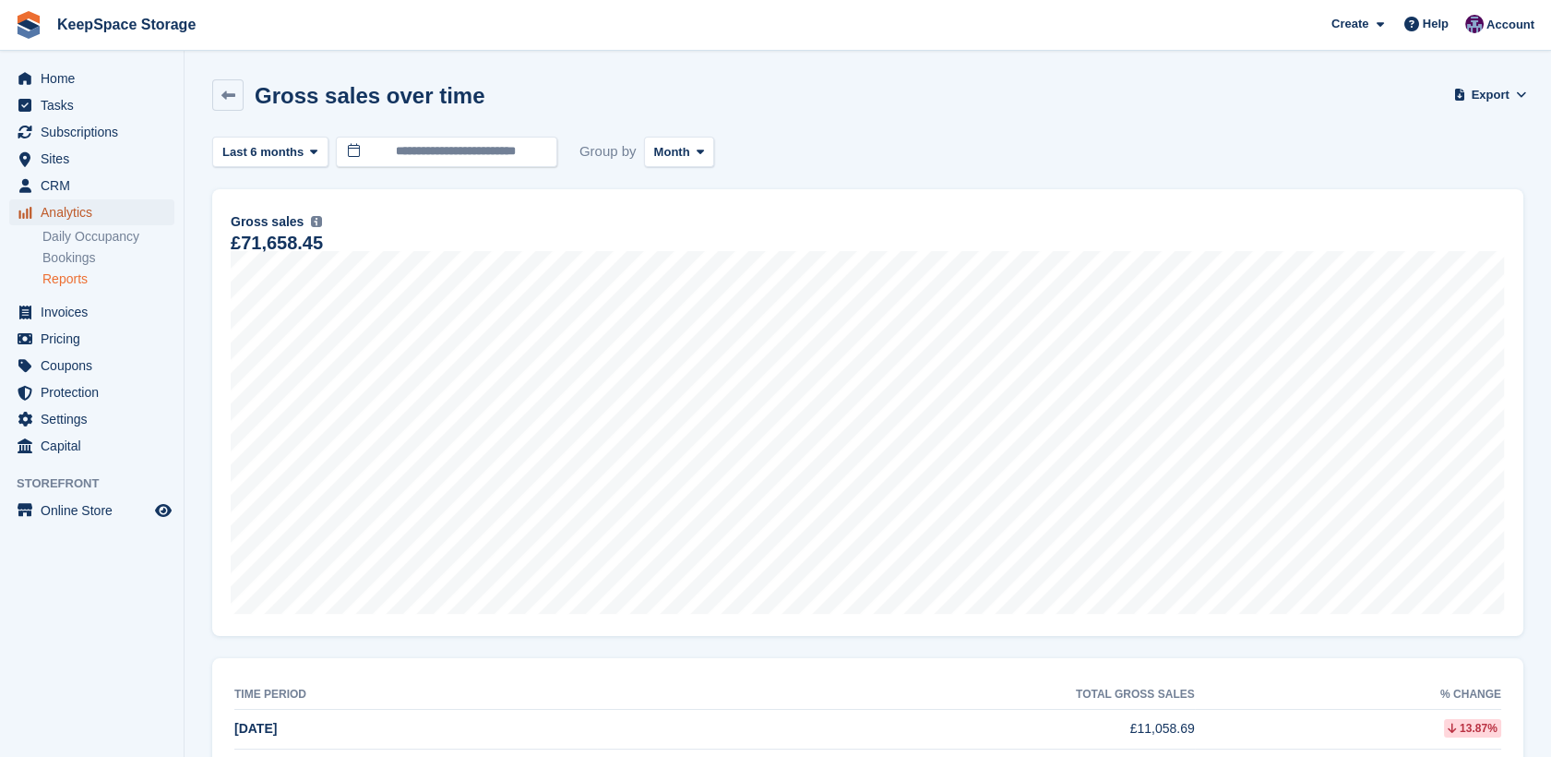
click at [73, 207] on span "Analytics" at bounding box center [96, 212] width 111 height 26
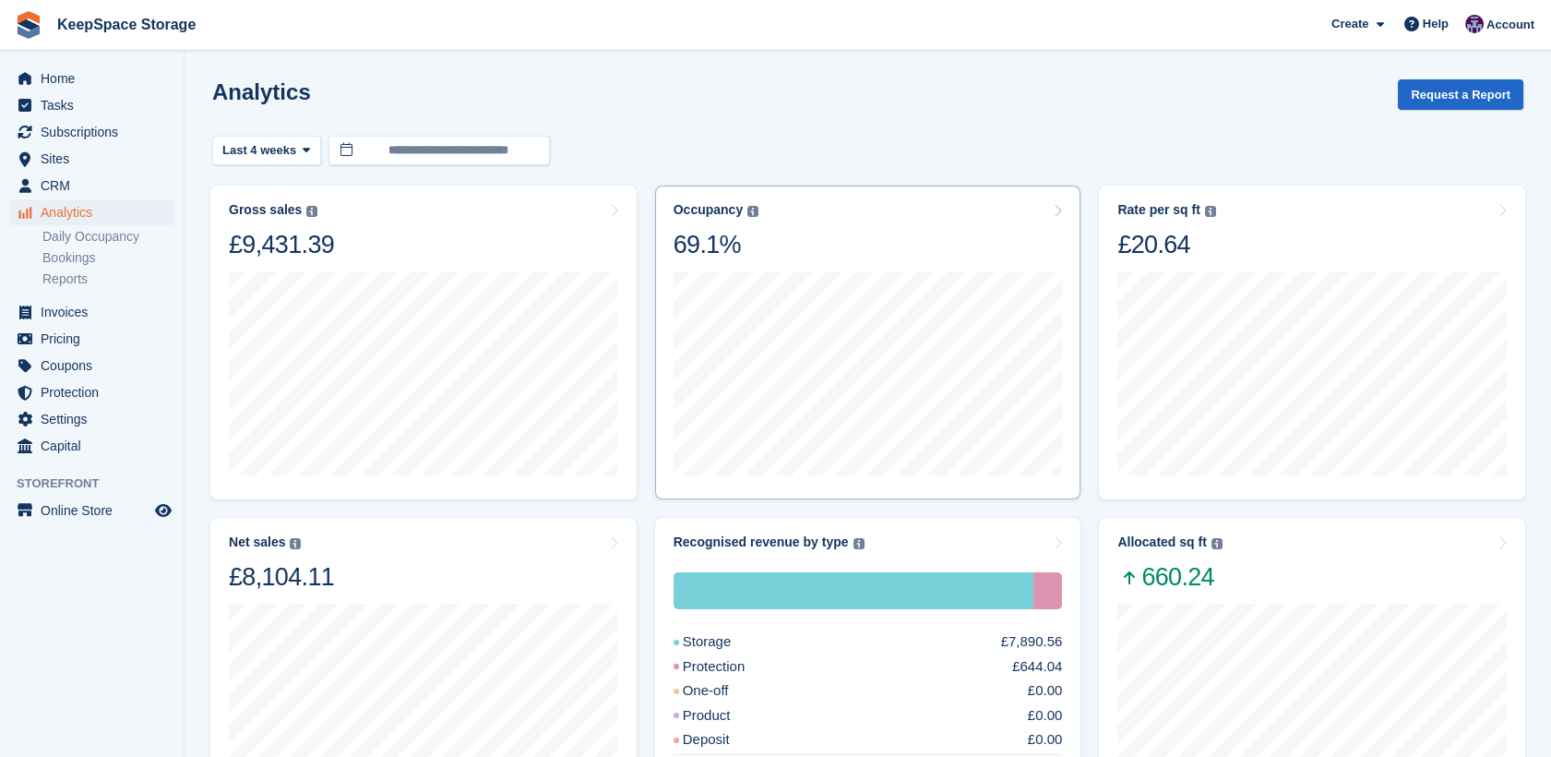
click at [829, 262] on div at bounding box center [867, 371] width 389 height 222
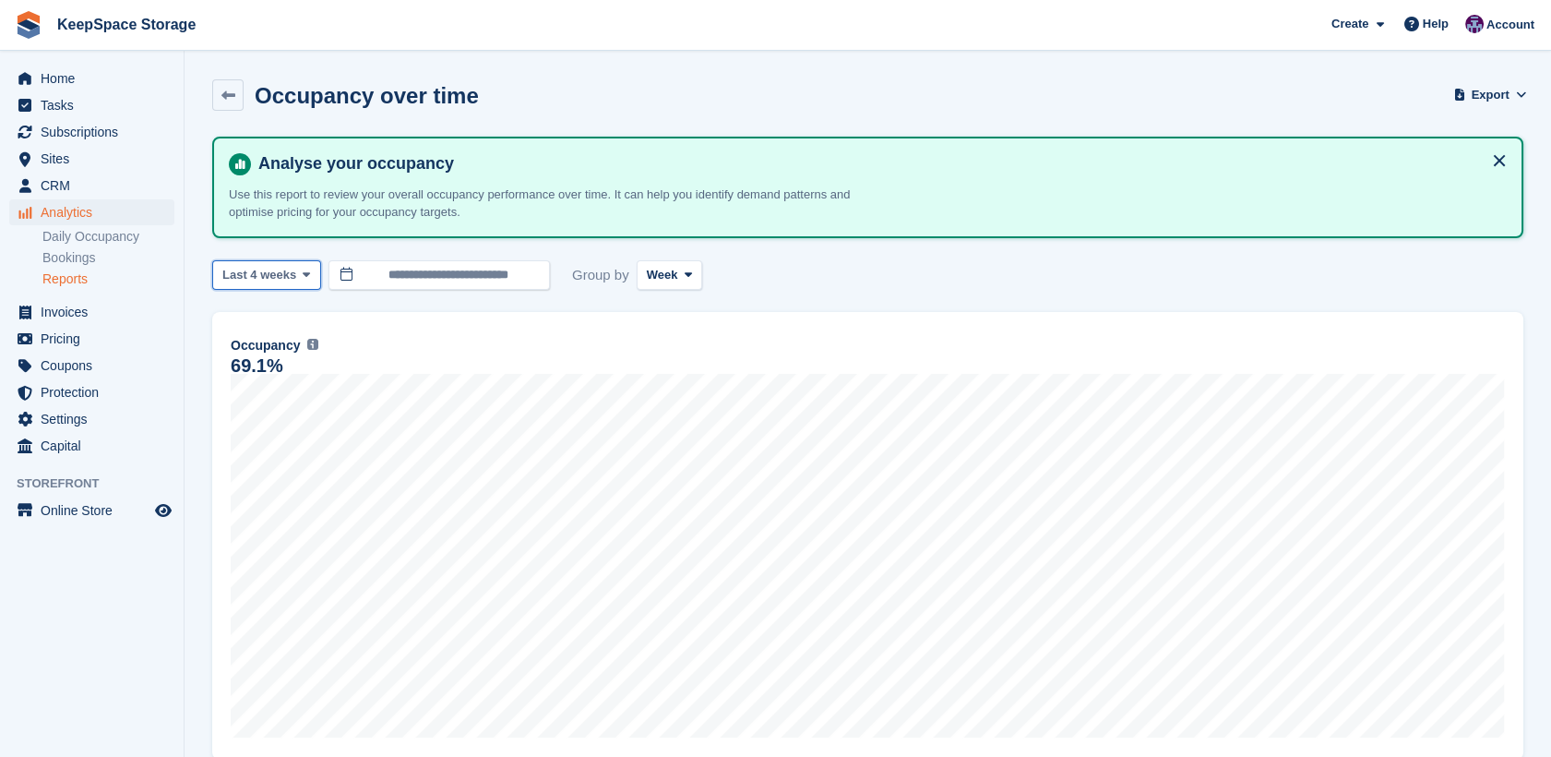
click at [274, 275] on span "Last 4 weeks" at bounding box center [259, 275] width 74 height 18
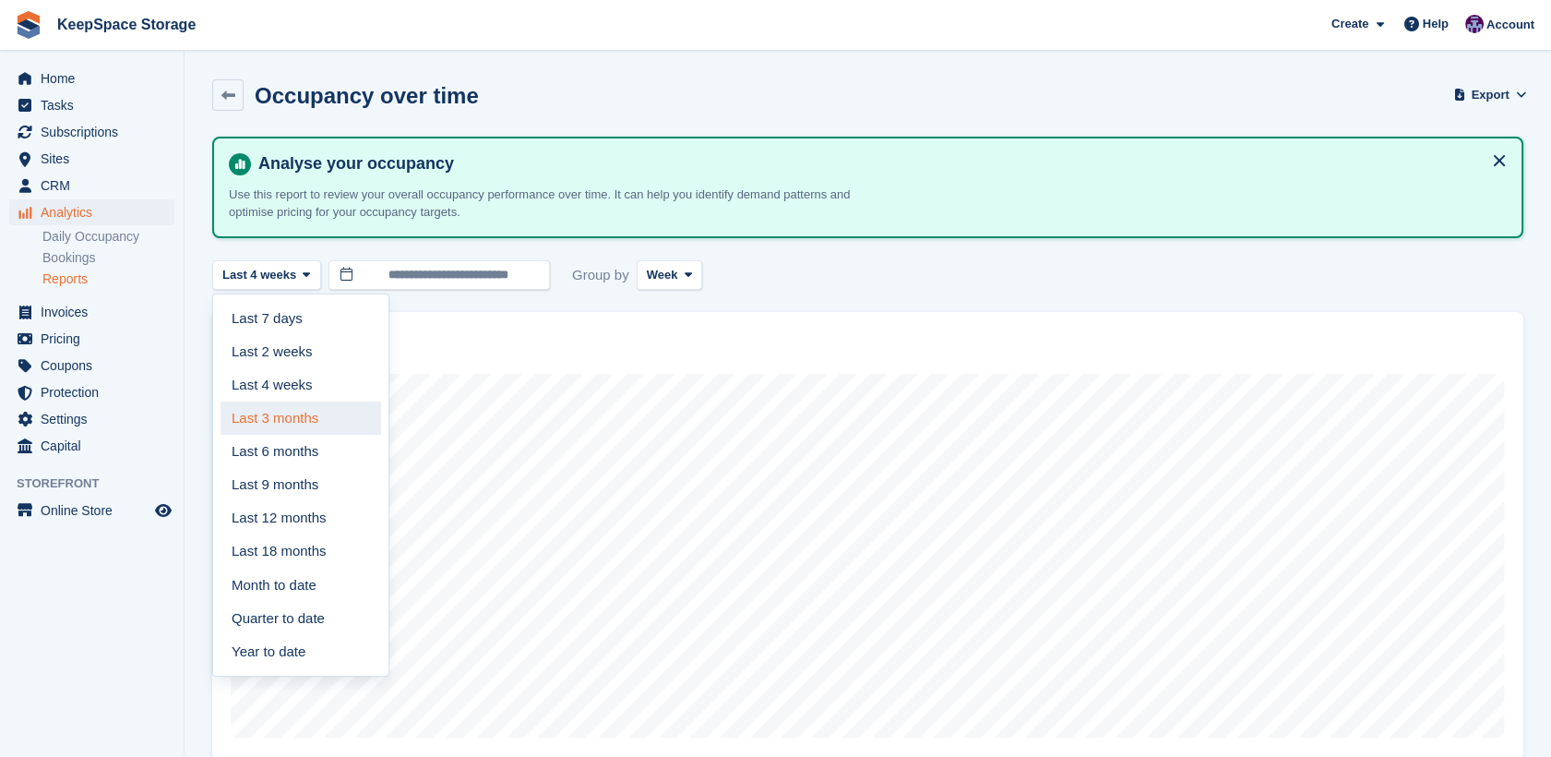
click at [292, 417] on link "Last 3 months" at bounding box center [300, 417] width 161 height 33
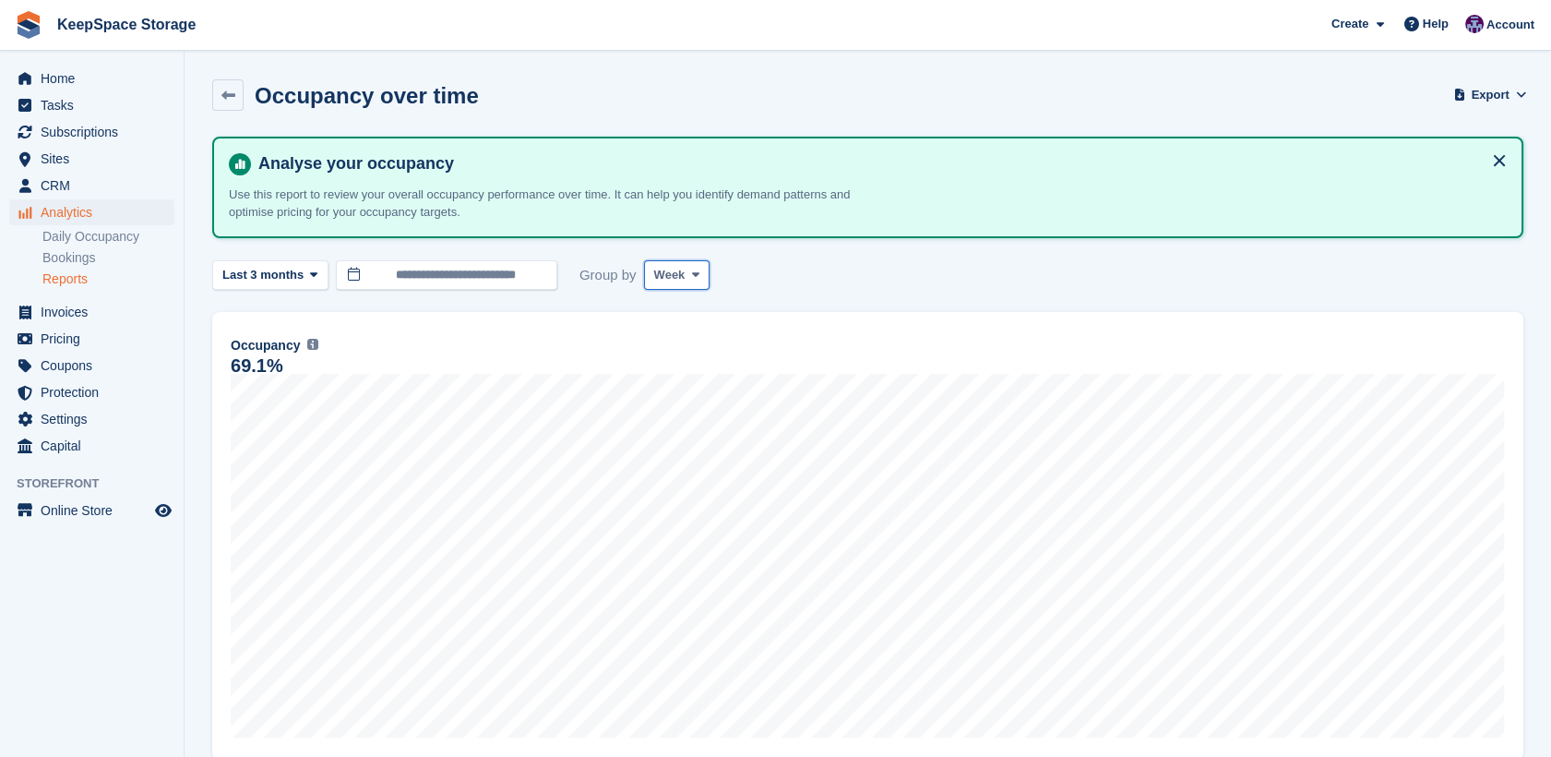
click at [692, 277] on icon at bounding box center [695, 274] width 7 height 12
click at [678, 380] on link "Month" at bounding box center [732, 384] width 161 height 33
click at [42, 77] on span "Home" at bounding box center [96, 79] width 111 height 26
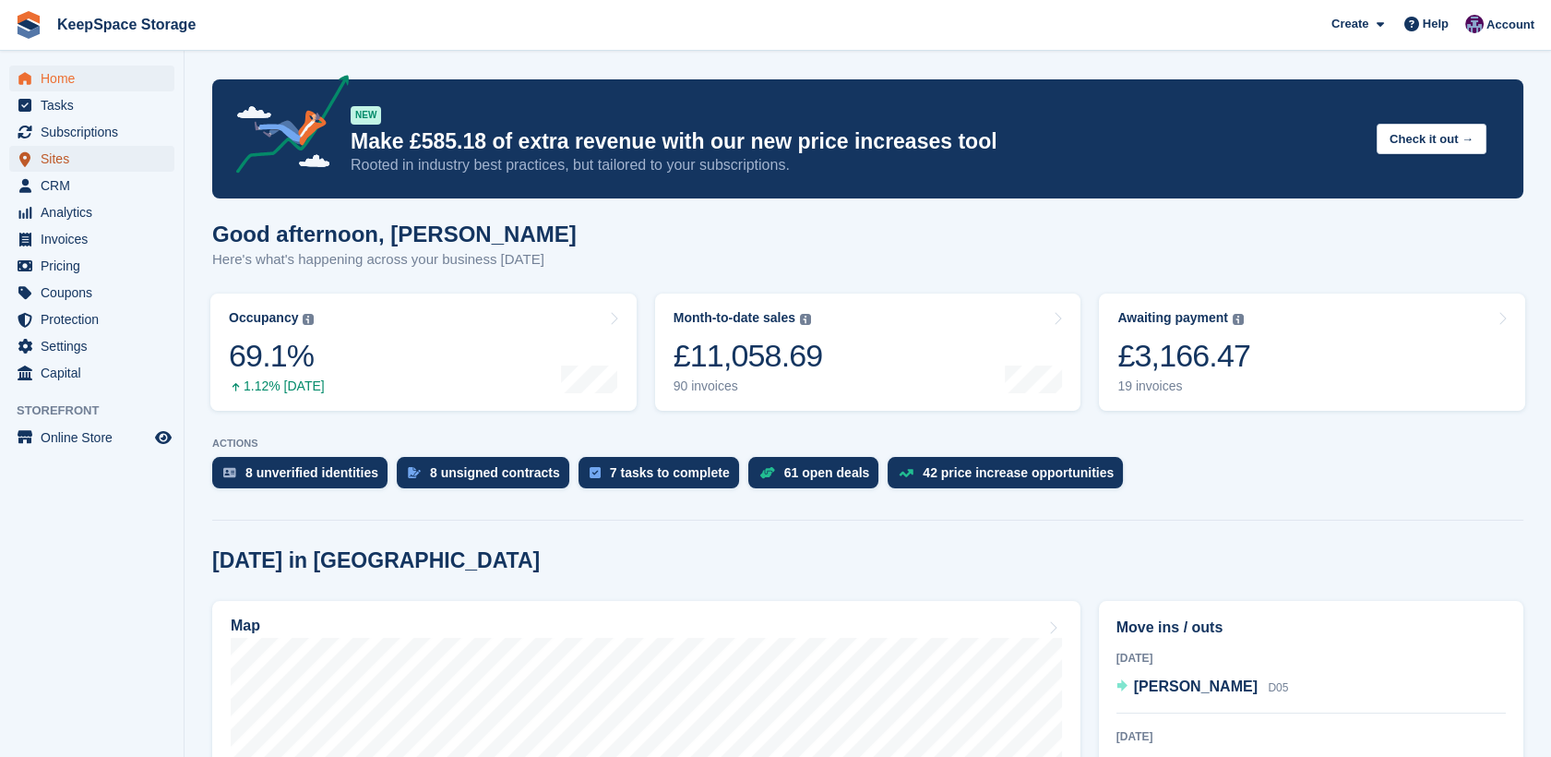
click at [52, 159] on span "Sites" at bounding box center [96, 159] width 111 height 26
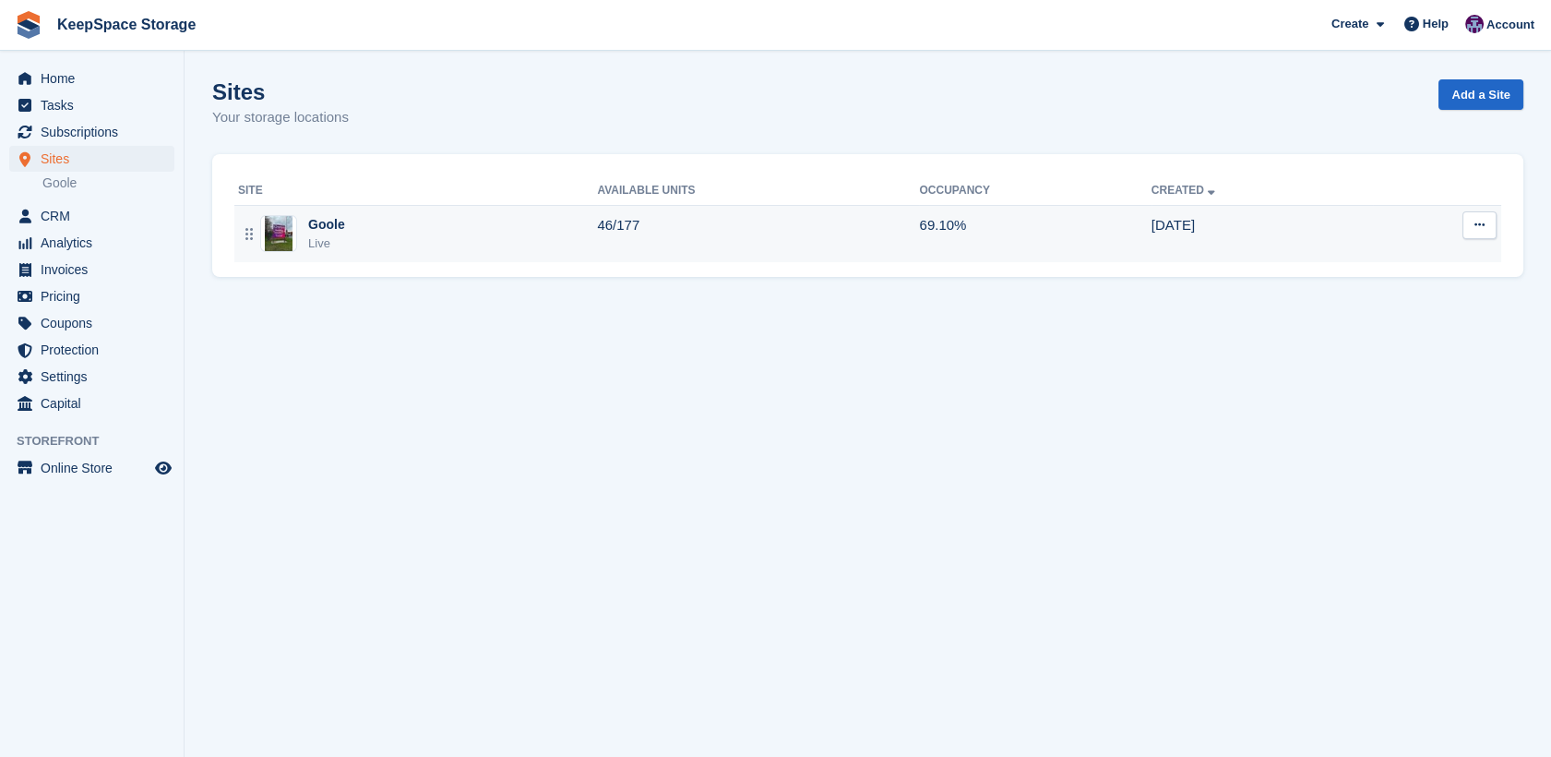
click at [665, 253] on td "46/177" at bounding box center [758, 233] width 322 height 57
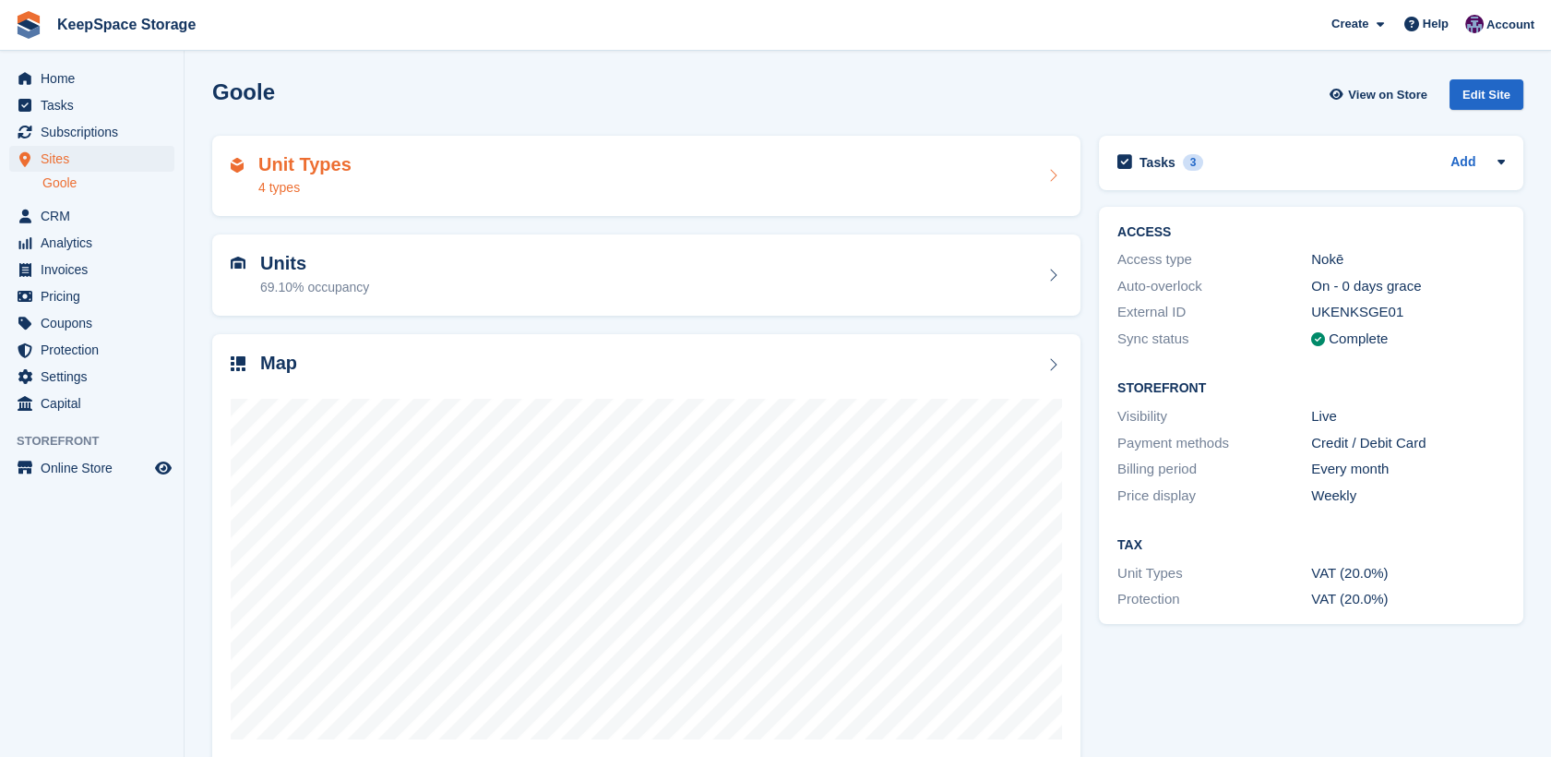
click at [764, 173] on div "Unit Types 4 types" at bounding box center [646, 176] width 831 height 44
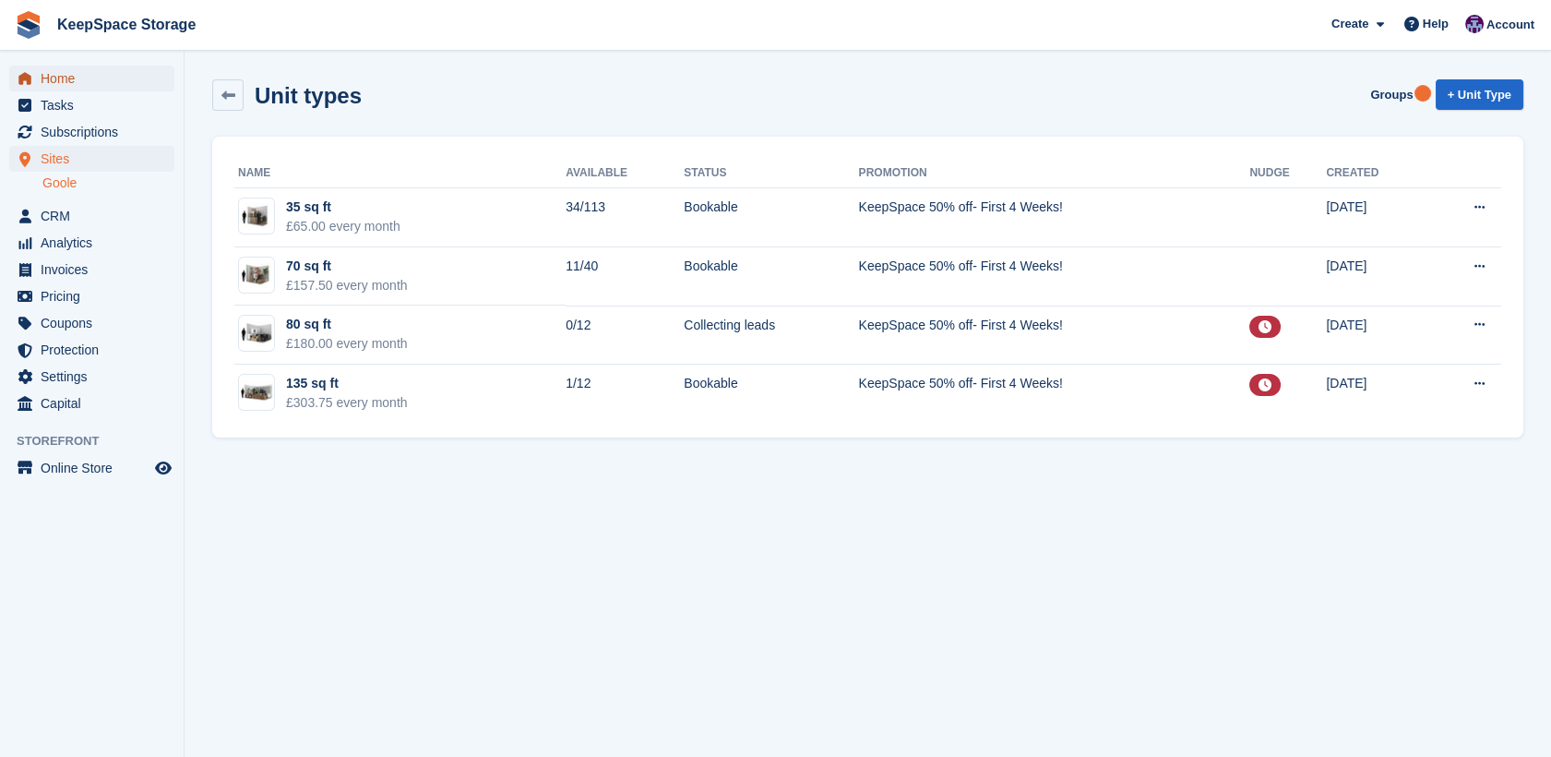
click at [77, 83] on span "Home" at bounding box center [96, 79] width 111 height 26
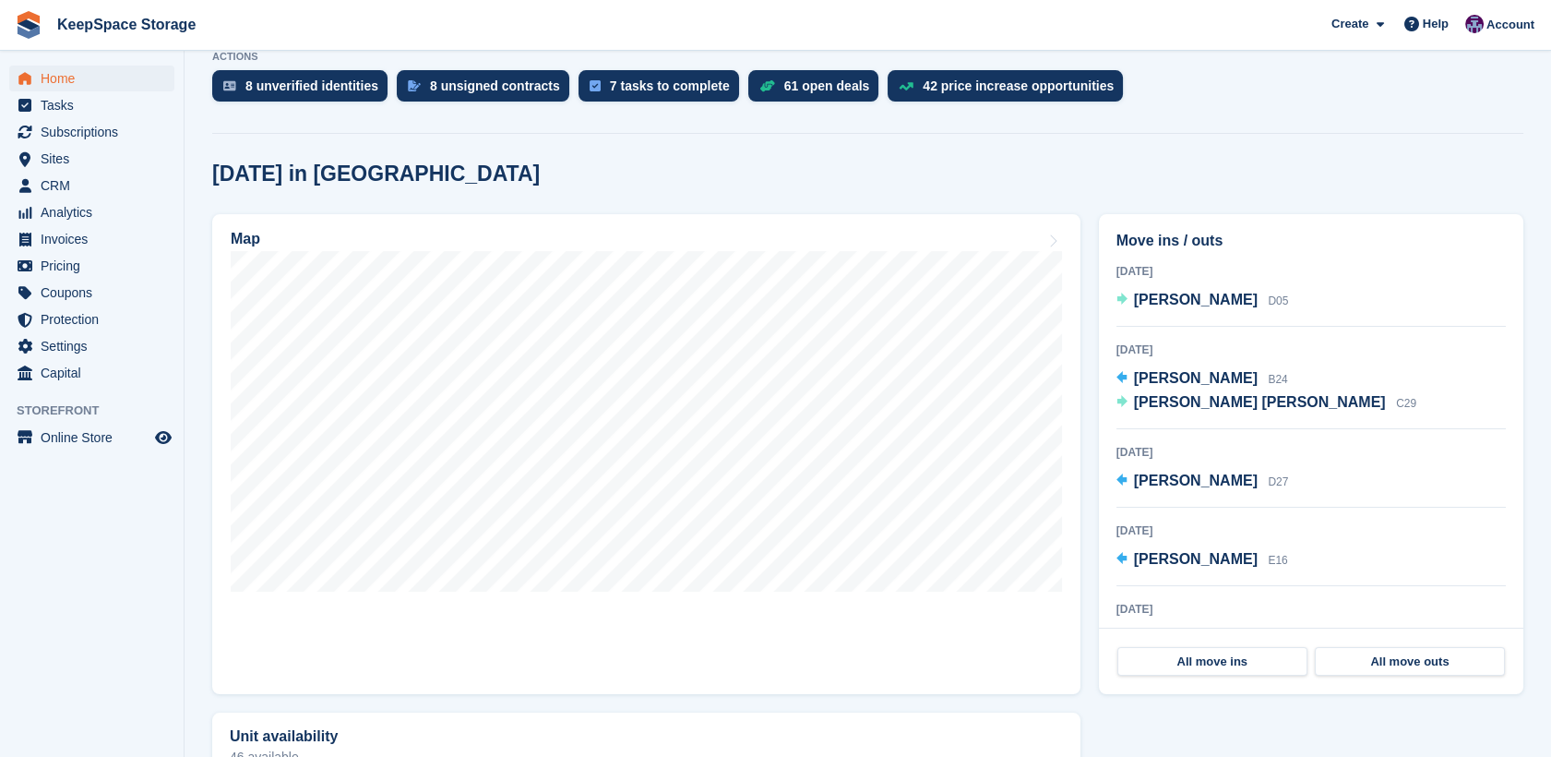
scroll to position [388, 0]
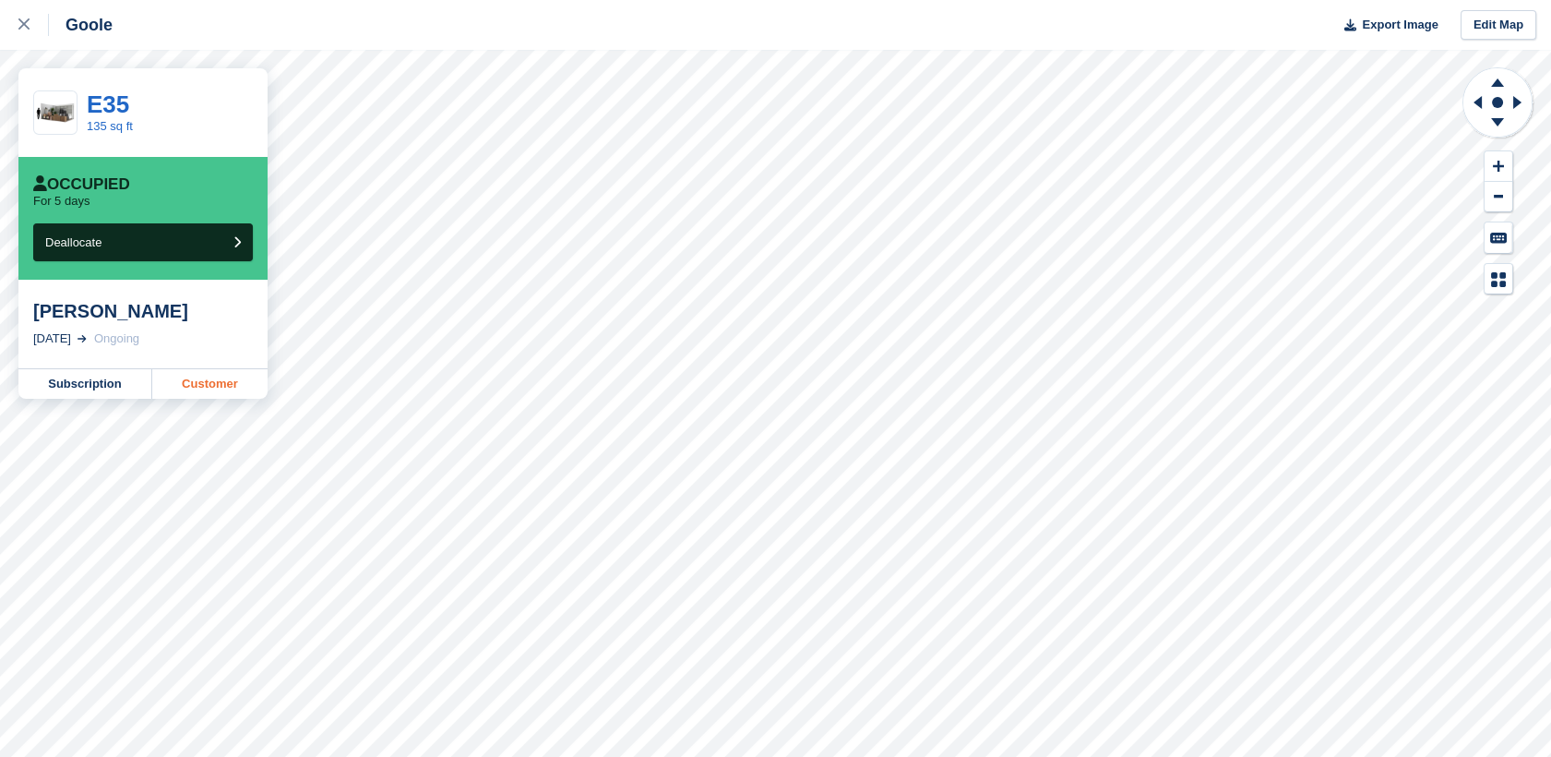
click at [220, 375] on link "Customer" at bounding box center [209, 384] width 115 height 30
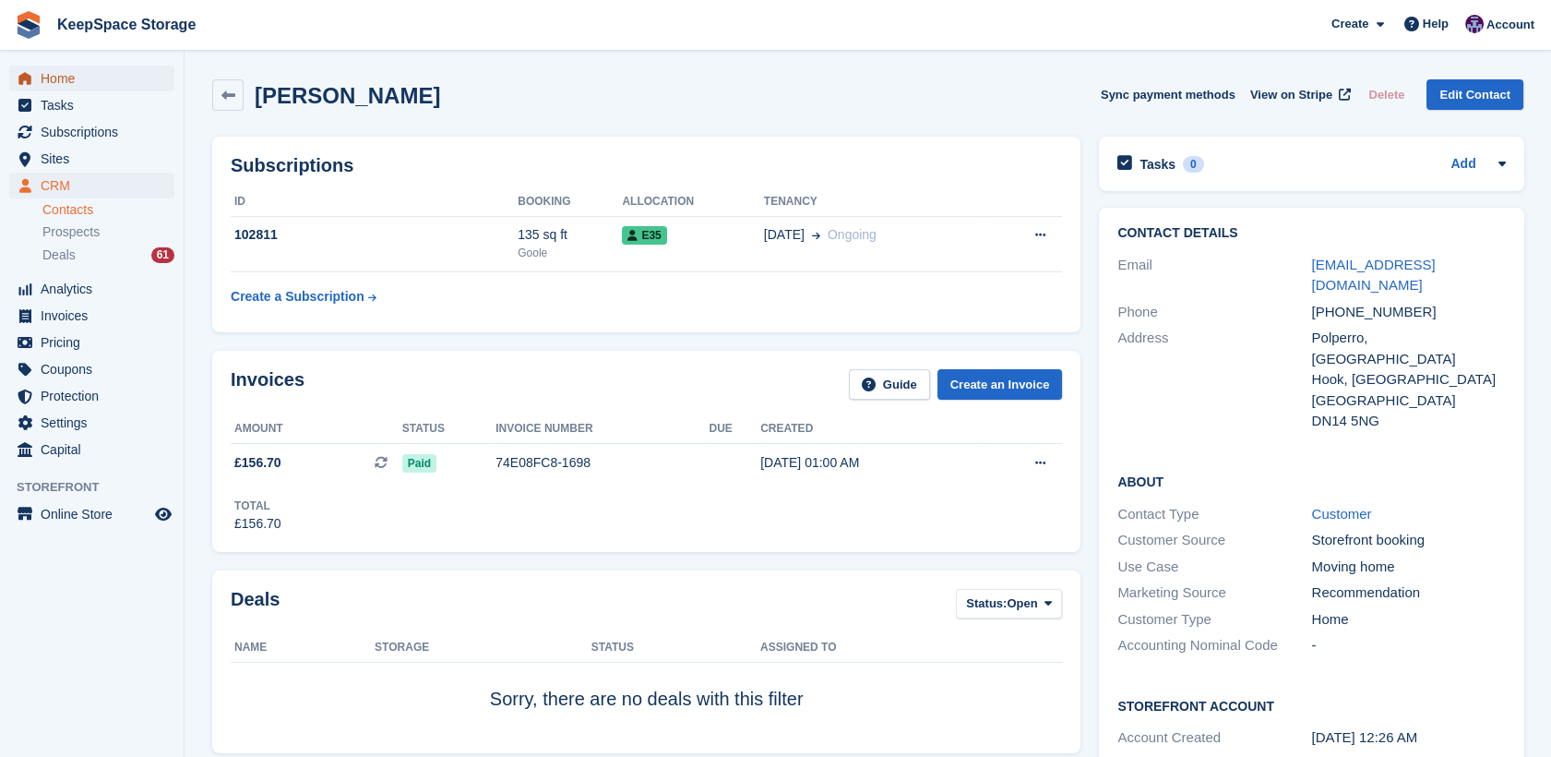
click at [51, 77] on span "Home" at bounding box center [96, 79] width 111 height 26
